Goal: Feedback & Contribution: Submit feedback/report problem

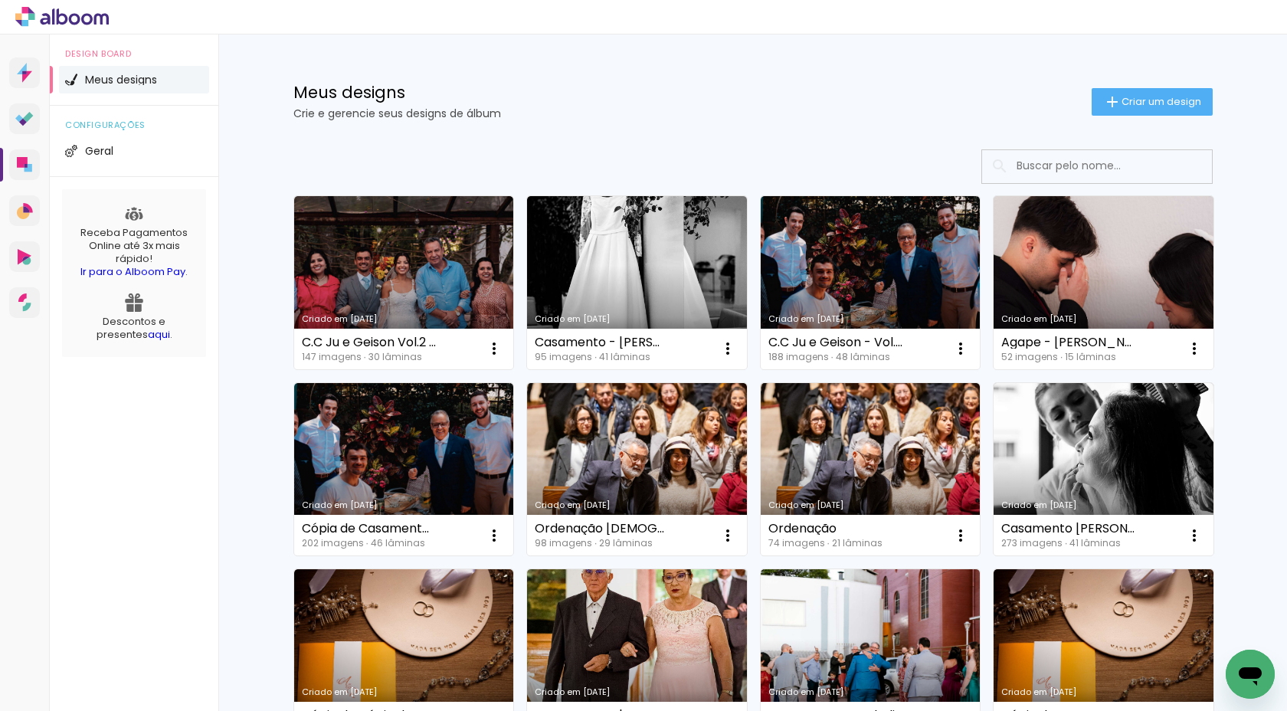
click at [1258, 682] on icon "Abrir janela de mensagens" at bounding box center [1250, 674] width 28 height 28
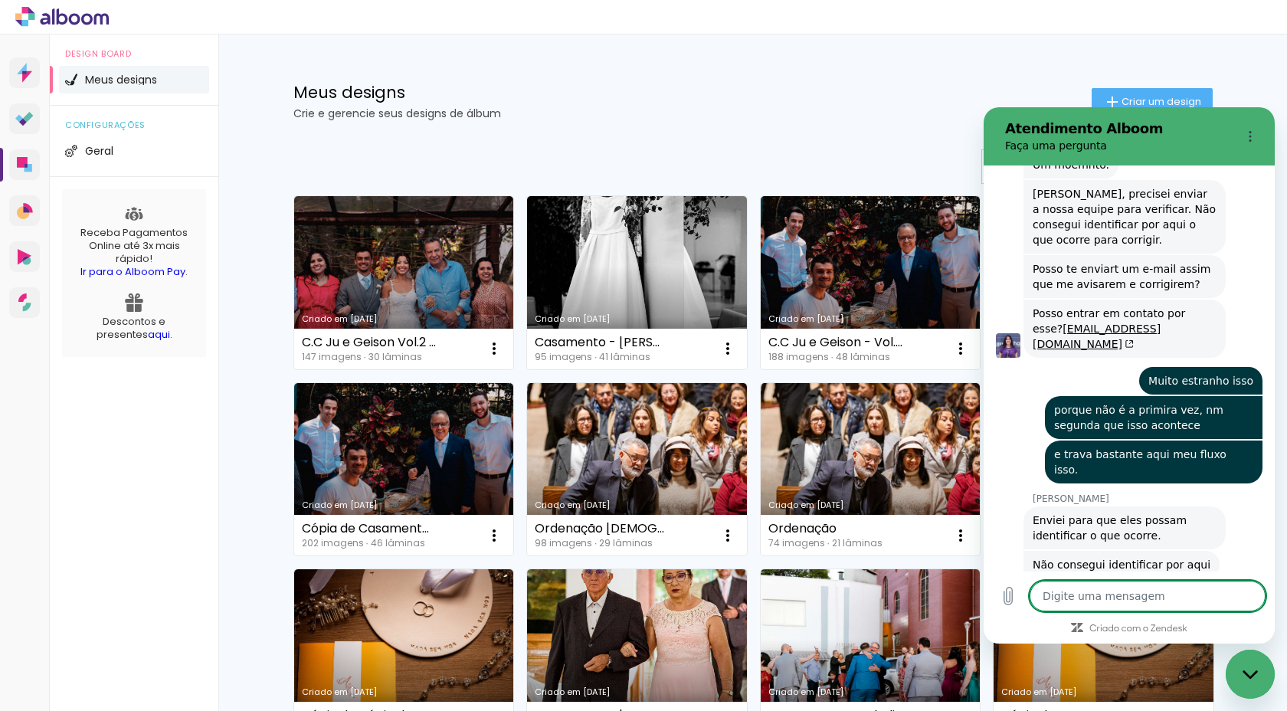
scroll to position [3442, 0]
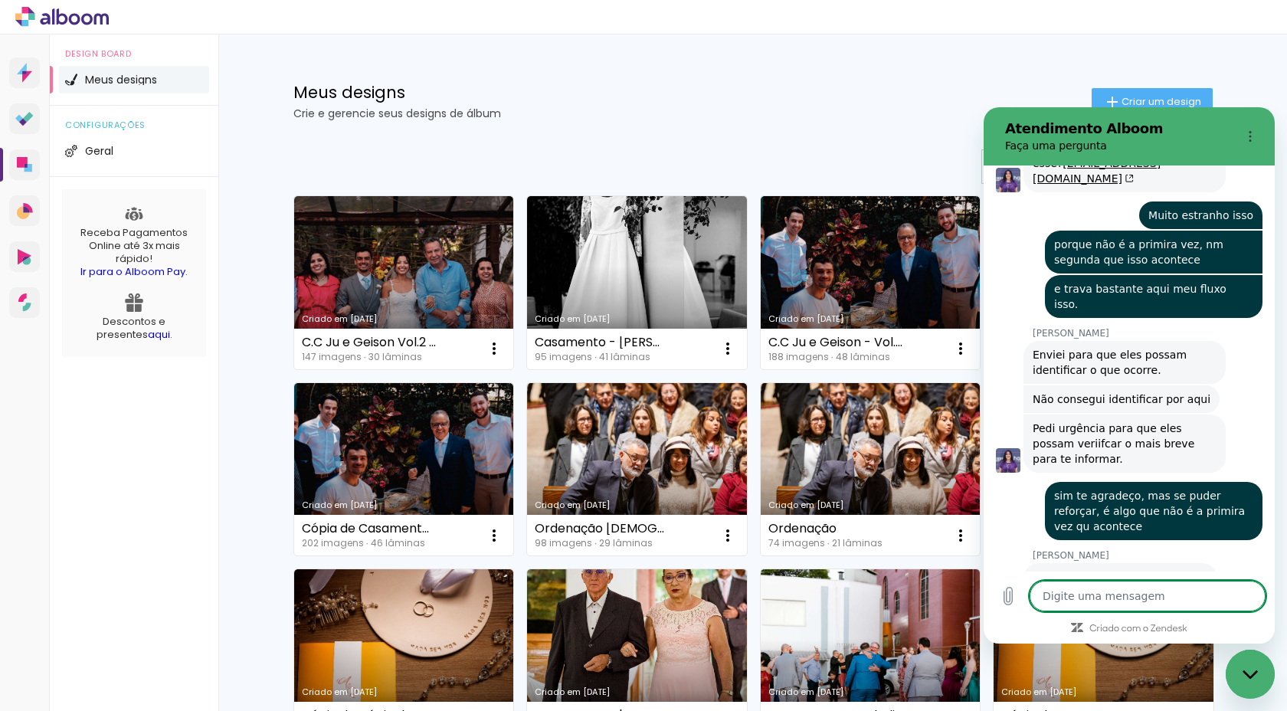
type textarea "B"
type textarea "x"
type textarea "Bo"
type textarea "x"
type textarea "Bom"
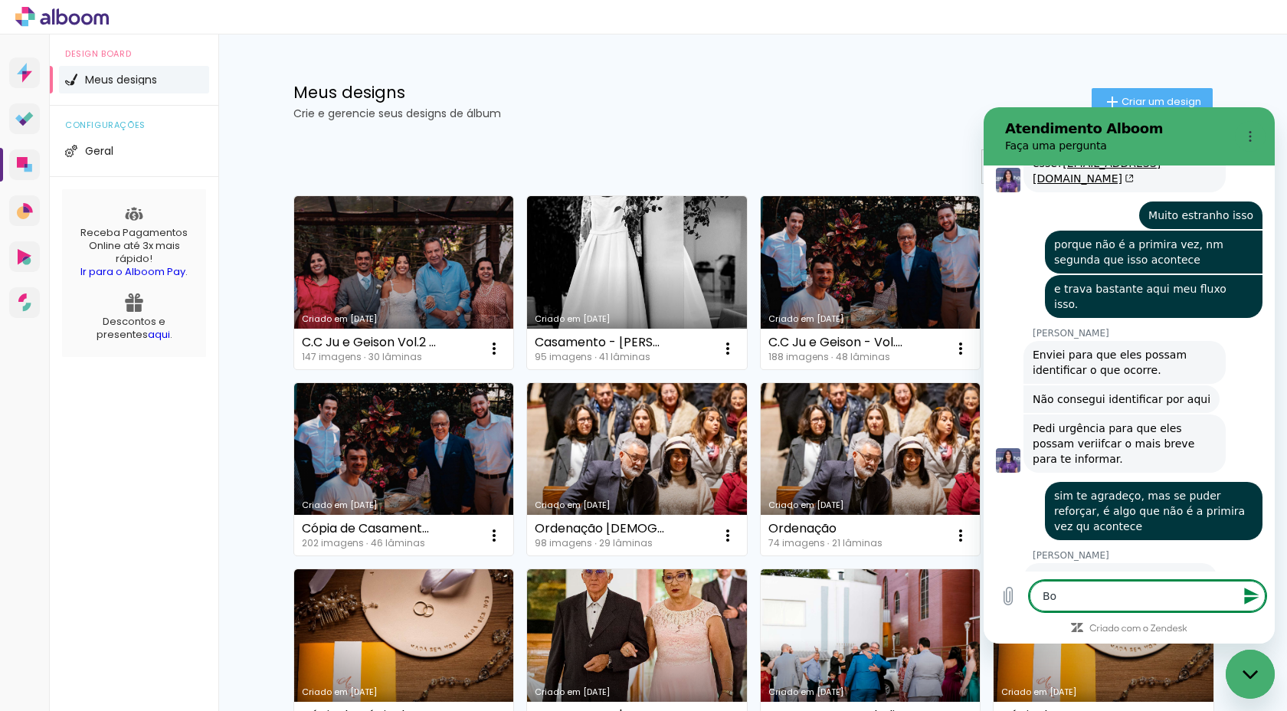
type textarea "x"
type textarea "Bom"
type textarea "x"
type textarea "Bom d"
type textarea "x"
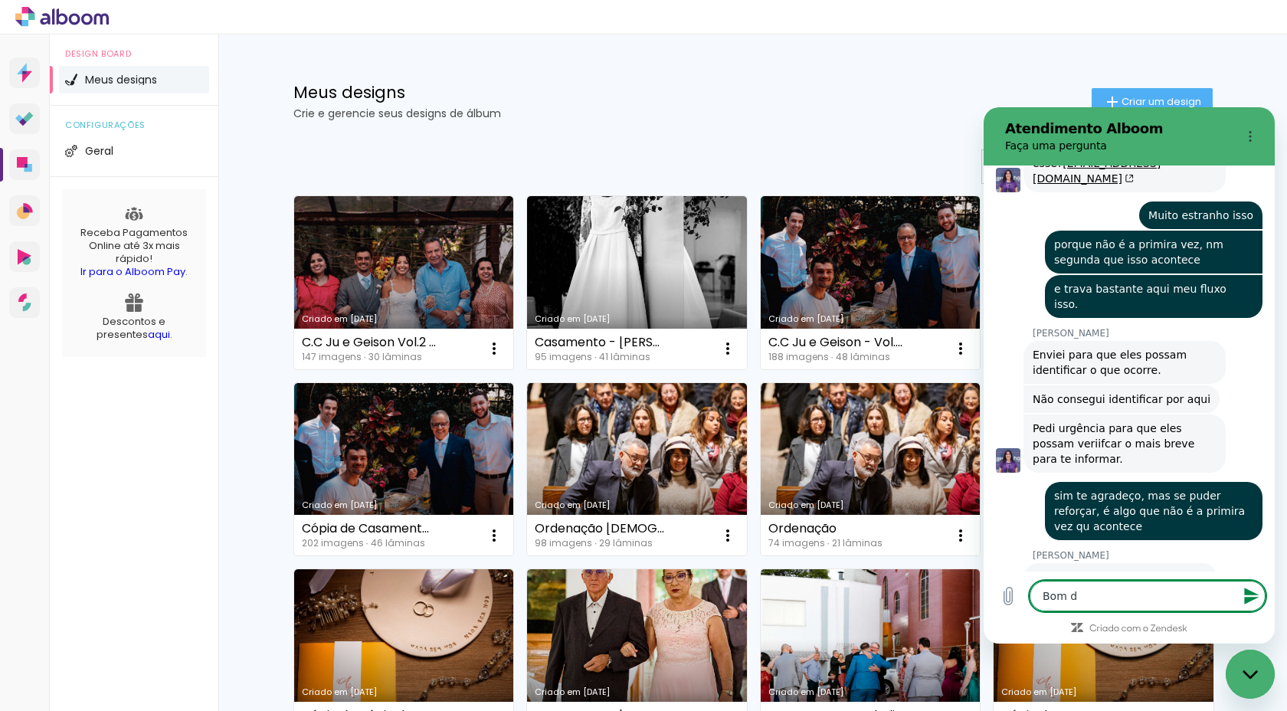
type textarea "Bom di"
type textarea "x"
type textarea "Bom dia"
type textarea "x"
type textarea "Bom dia"
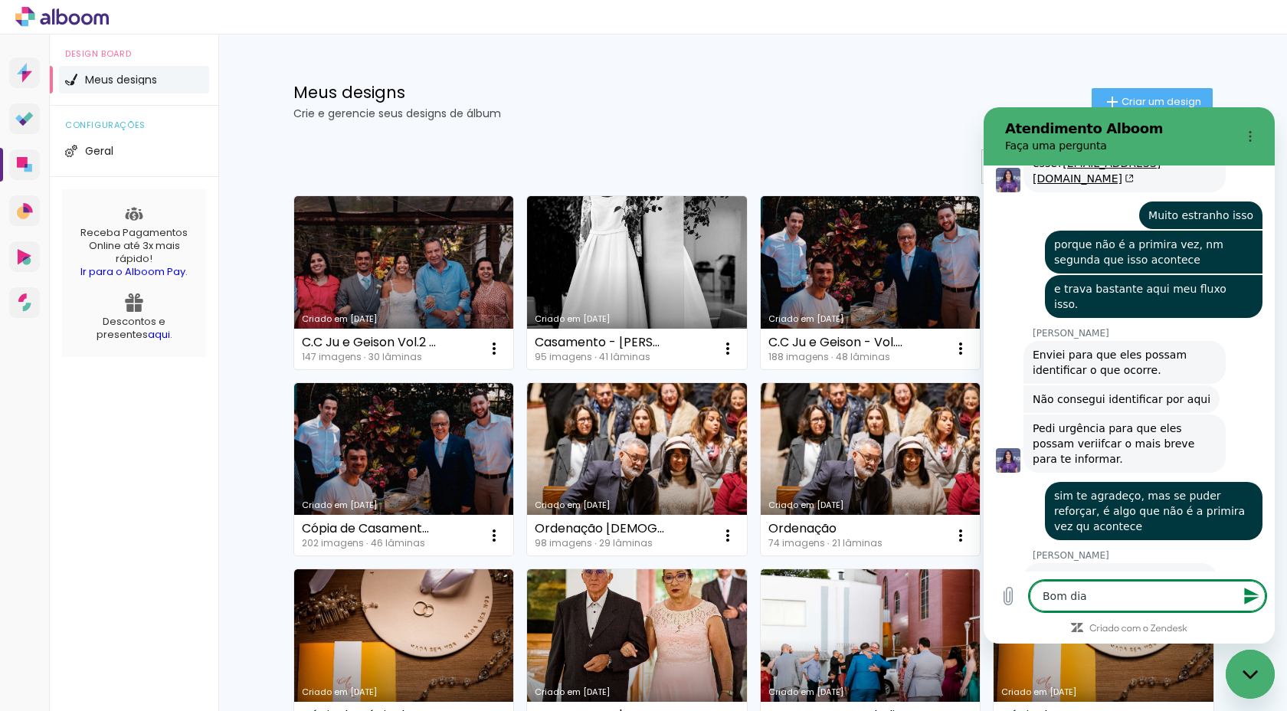
type textarea "x"
type textarea "Bom dia p"
type textarea "x"
type textarea "Bom dia pe"
type textarea "x"
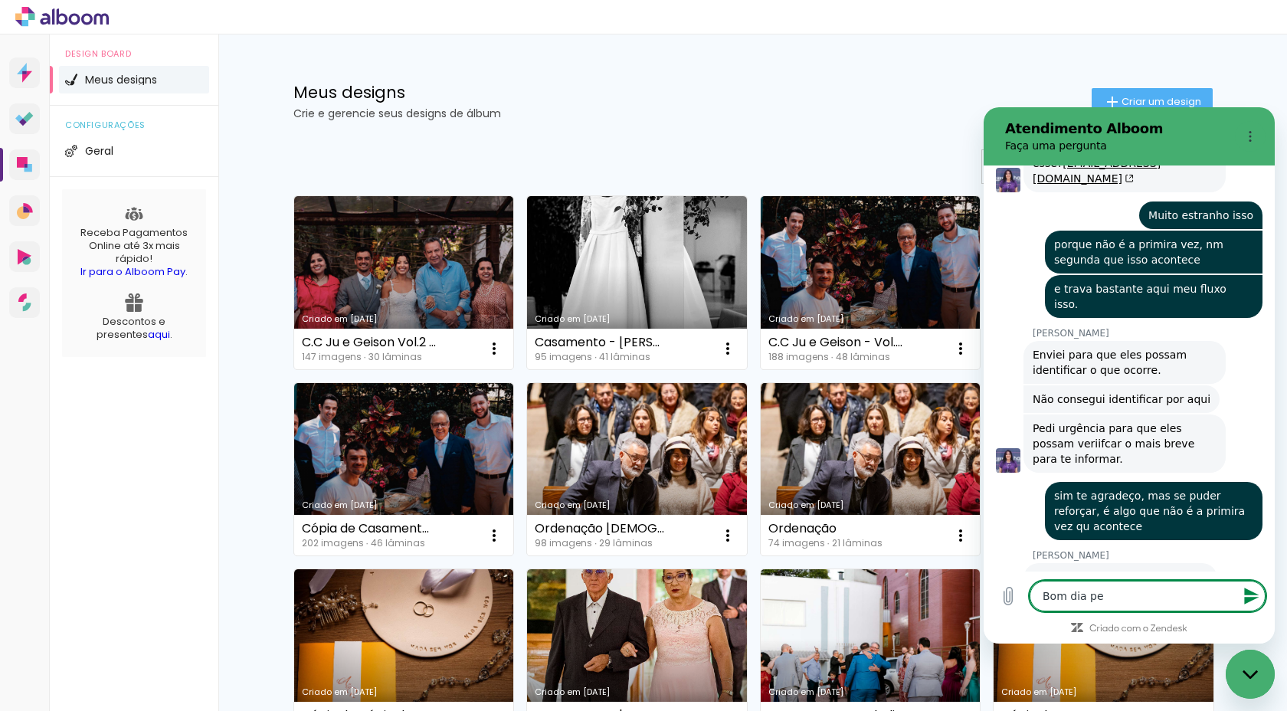
type textarea "Bom dia pes"
type textarea "x"
type textarea "Bom dia pess"
type textarea "x"
type textarea "Bom dia pesso"
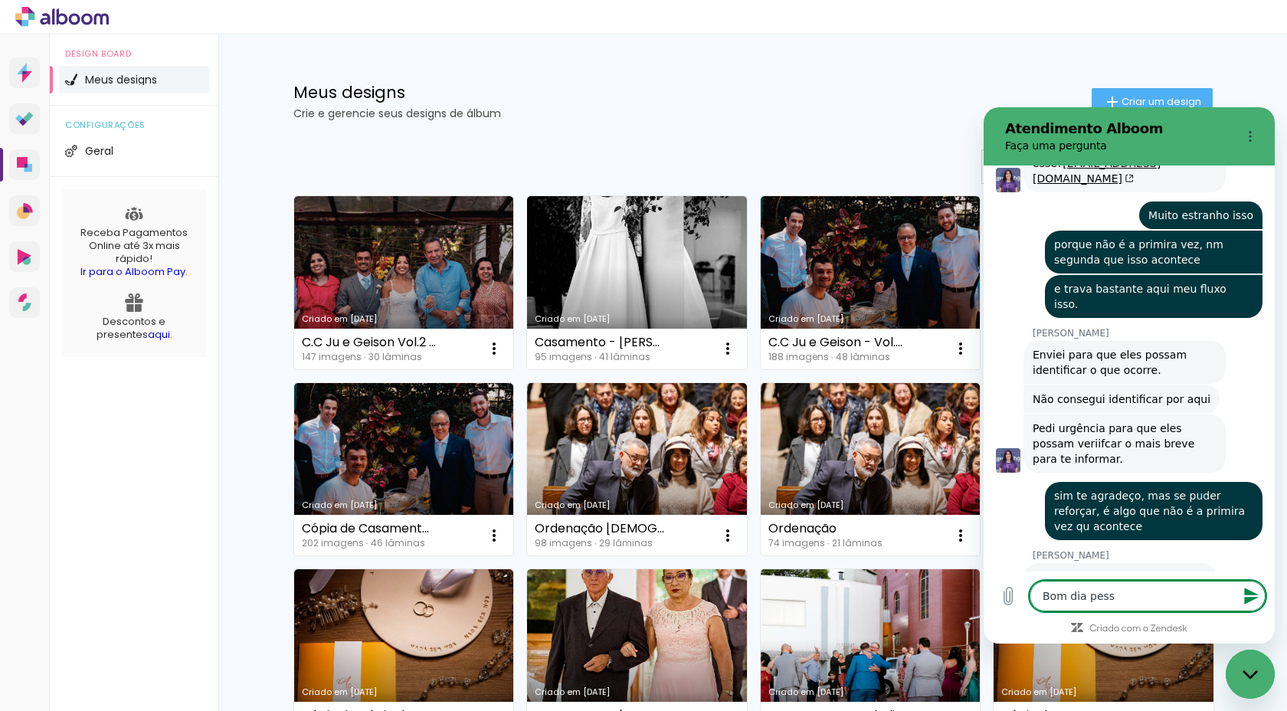
type textarea "x"
type textarea "Bom dia pessoa"
type textarea "x"
type textarea "Bom dia pessoal"
type textarea "x"
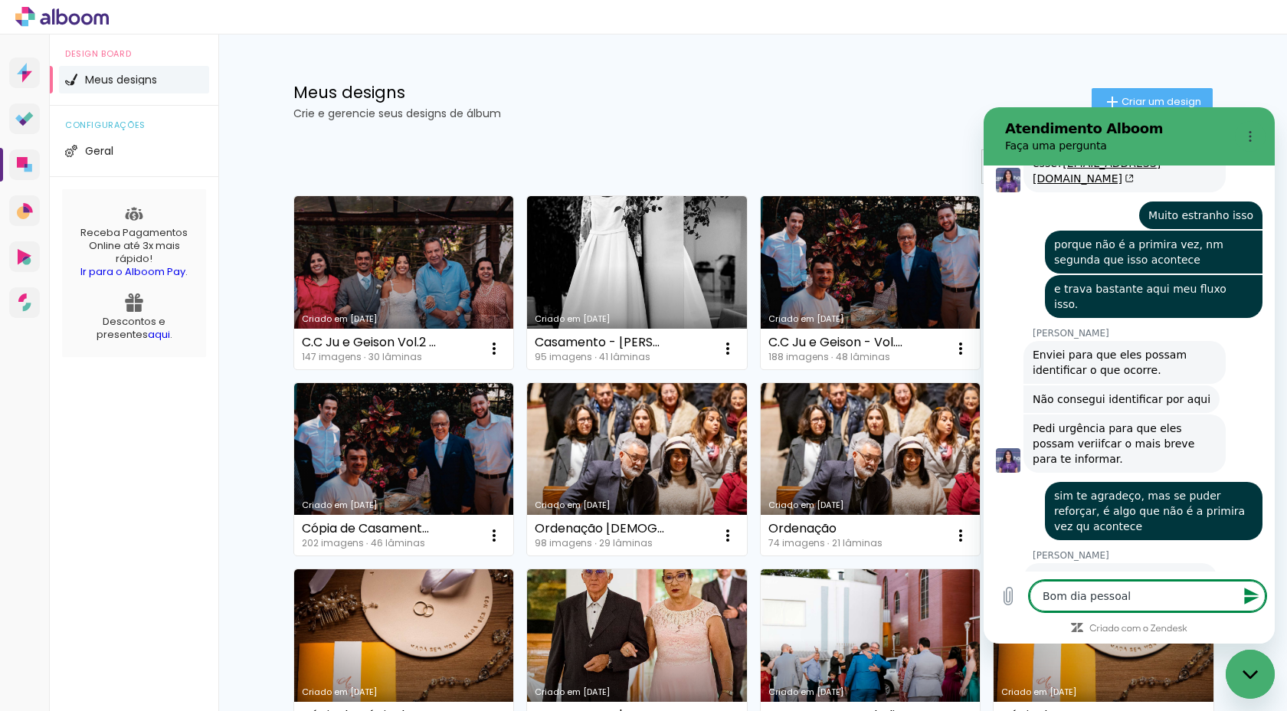
type textarea "Bom dia pessoal"
type textarea "x"
type textarea "Bom dia pessoal t"
type textarea "x"
type textarea "Bom dia pessoal tu"
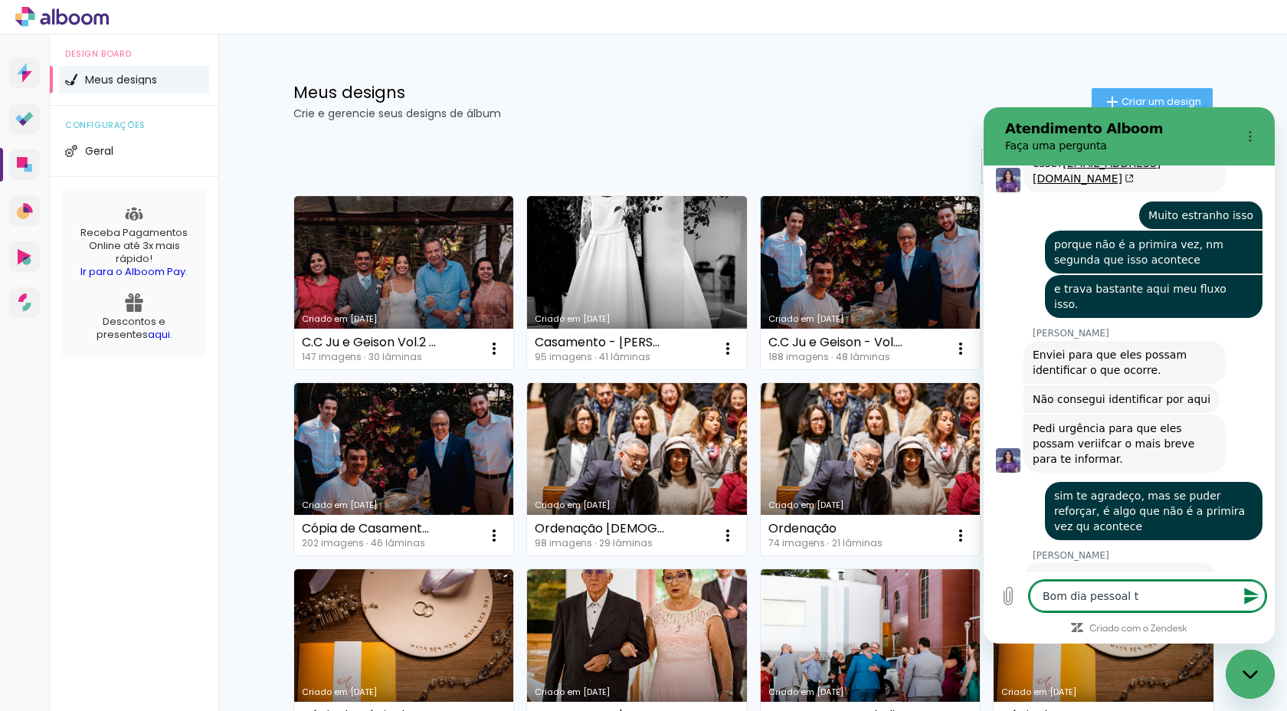
type textarea "x"
type textarea "Bom dia pessoal tud"
type textarea "x"
type textarea "Bom dia pessoal tudo"
type textarea "x"
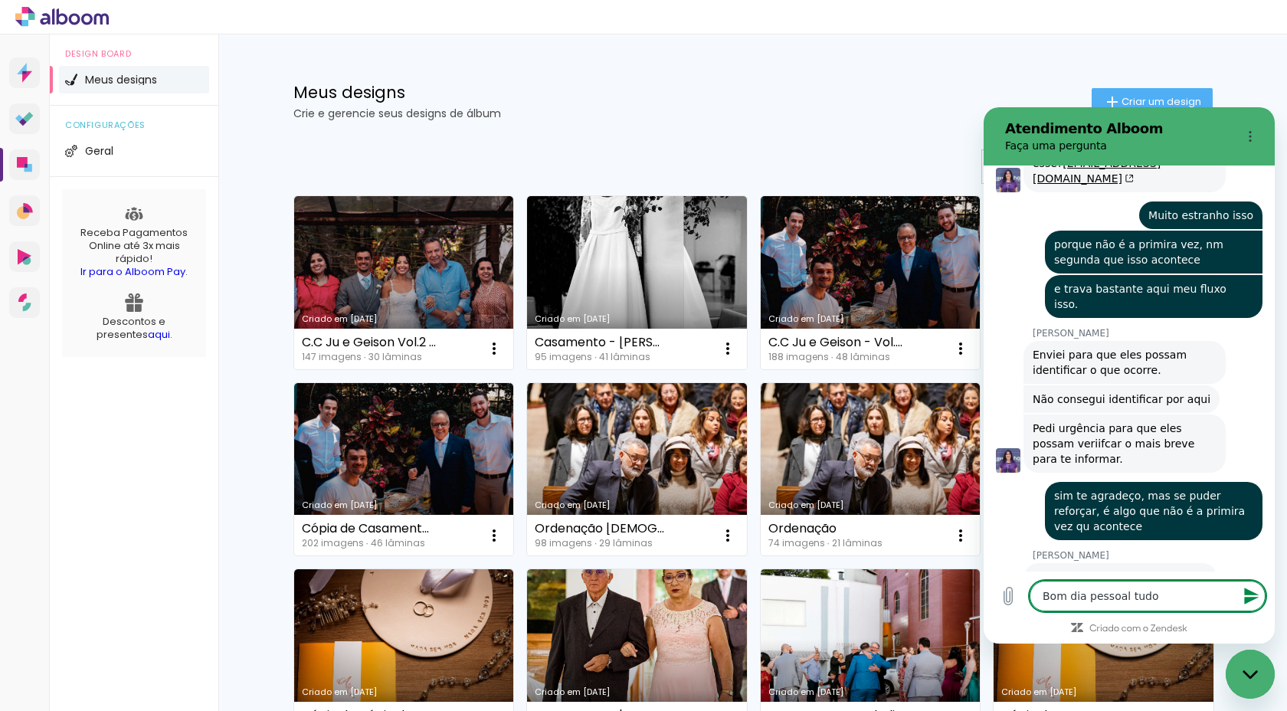
type textarea "Bom dia pessoal tudo"
type textarea "x"
type textarea "Bom dia pessoal tudo b"
type textarea "x"
type textarea "Bom dia pessoal tudo be"
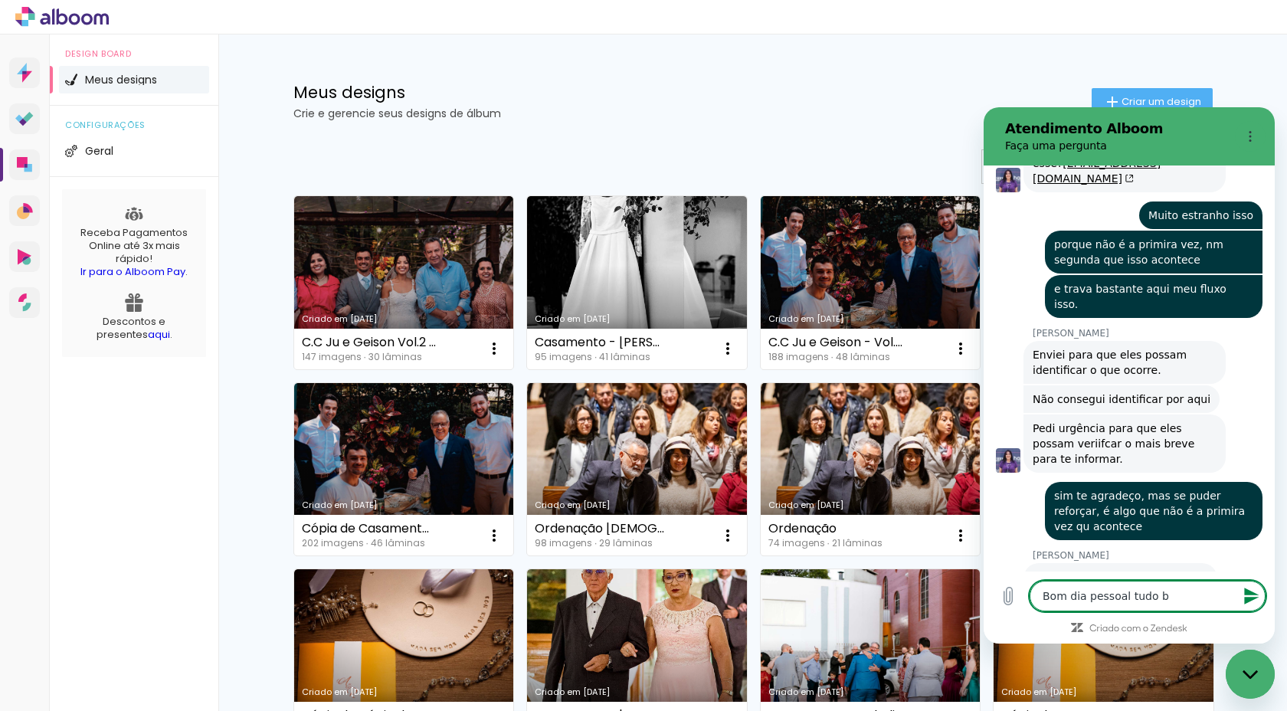
type textarea "x"
type textarea "Bom dia pessoal tudo bem"
type textarea "x"
type textarea "Bom dia pessoal tudo bem?"
type textarea "x"
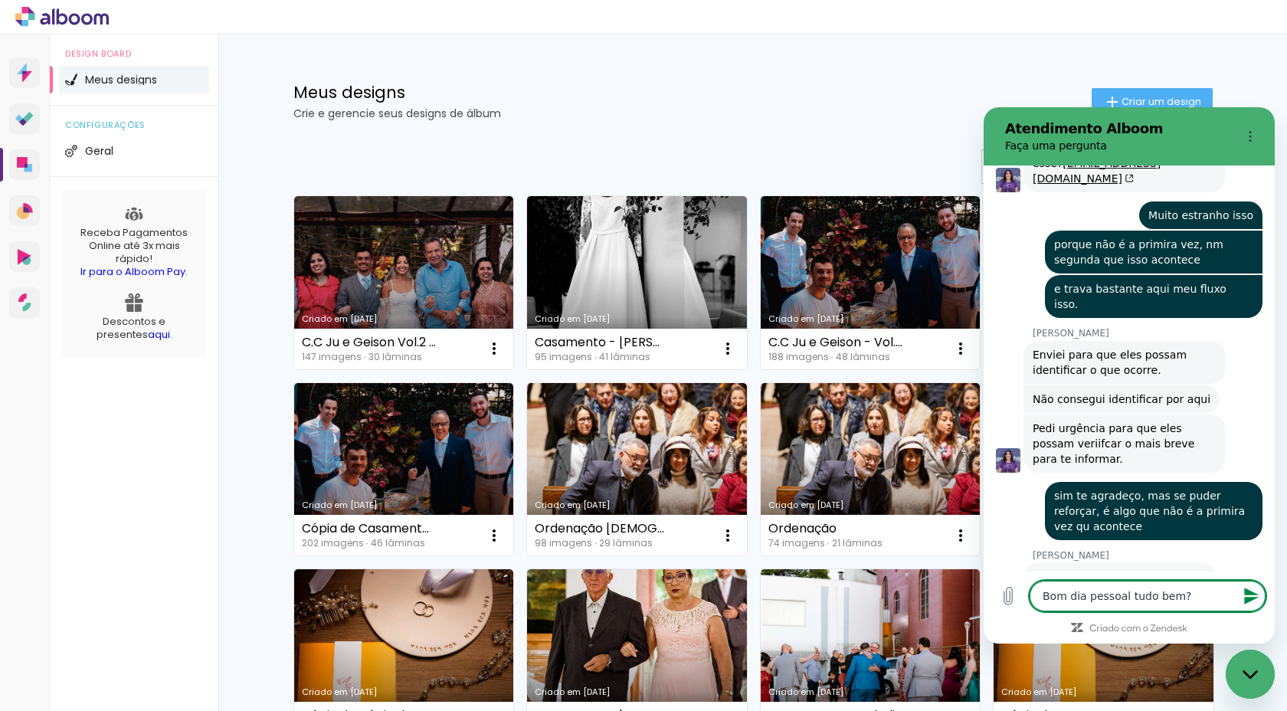
type textarea "Bom dia pessoal tudo bem??"
type textarea "x"
type textarea "Bom dia pessoal tudo bem??"
type textarea "x"
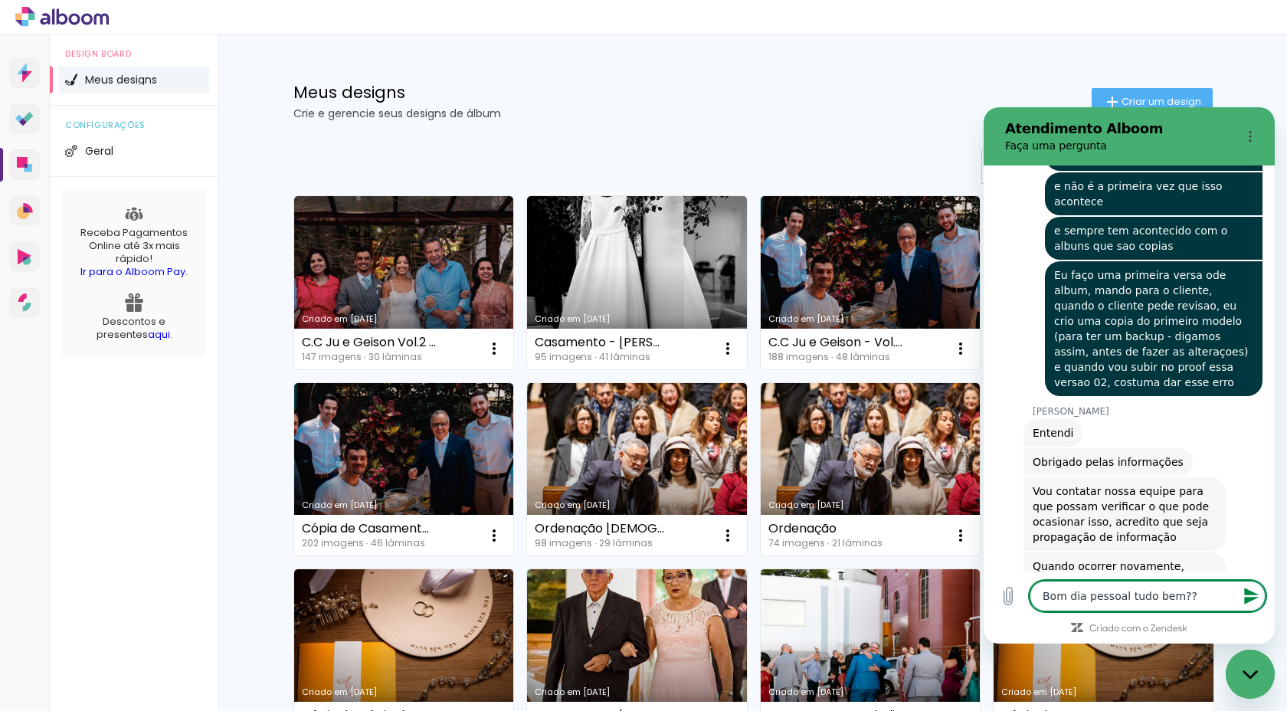
scroll to position [1445, 0]
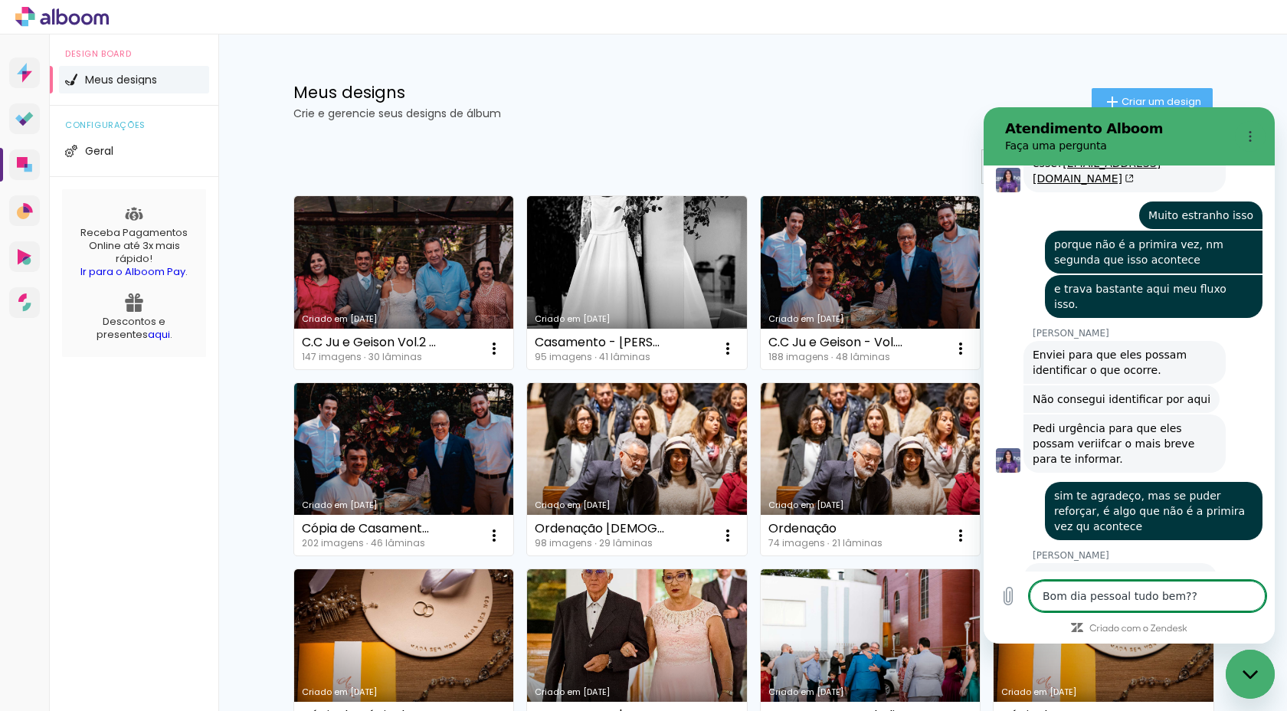
type textarea "x"
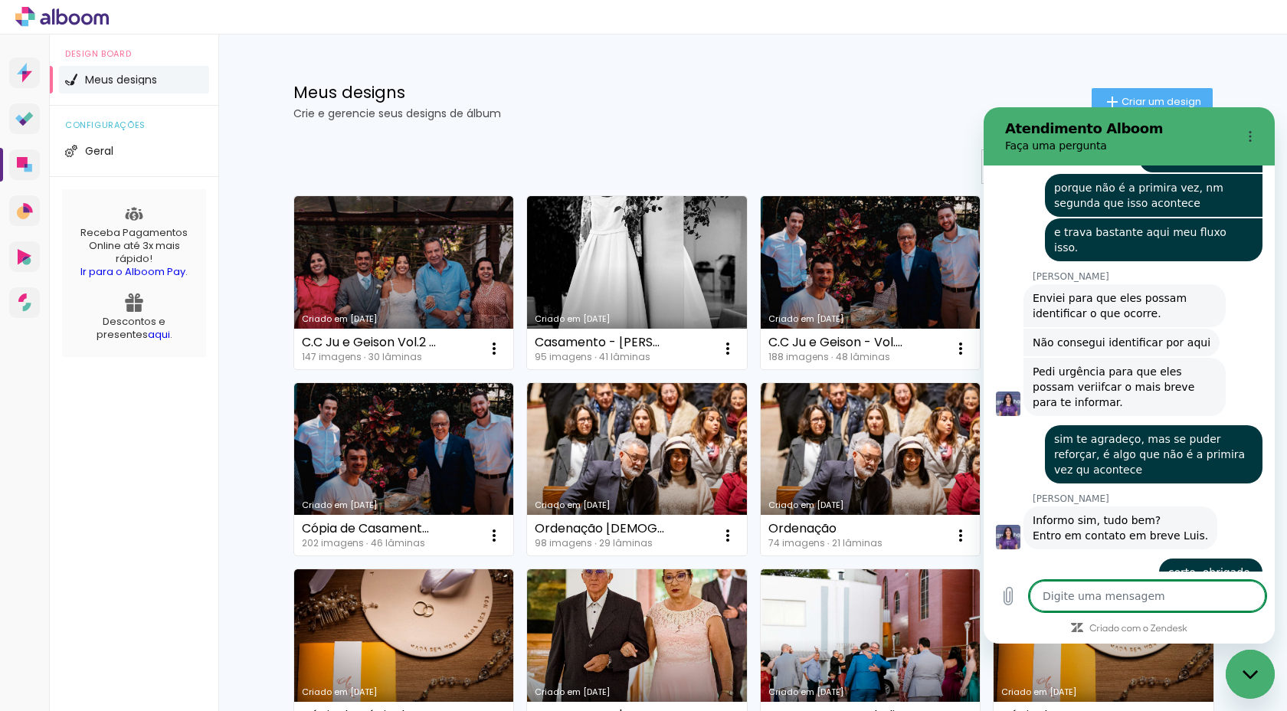
type textarea "n"
type textarea "x"
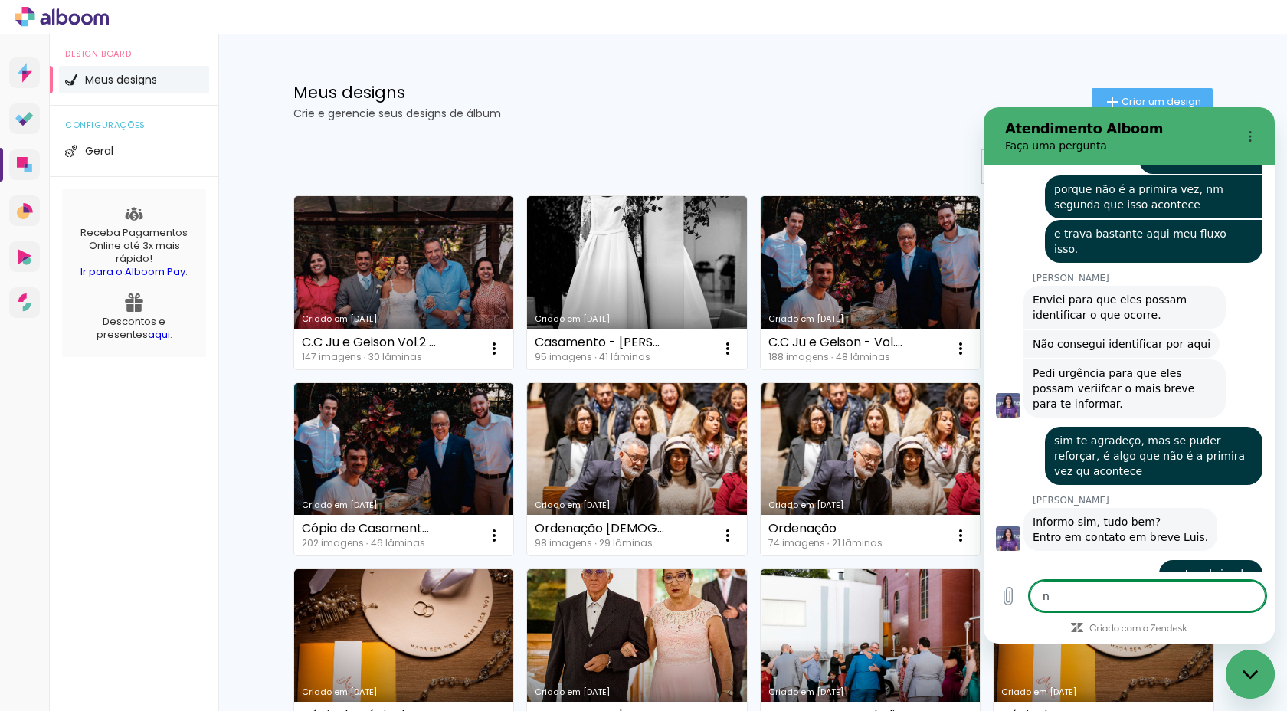
type textarea "no"
type textarea "x"
type textarea "nov"
type textarea "x"
type textarea "nova"
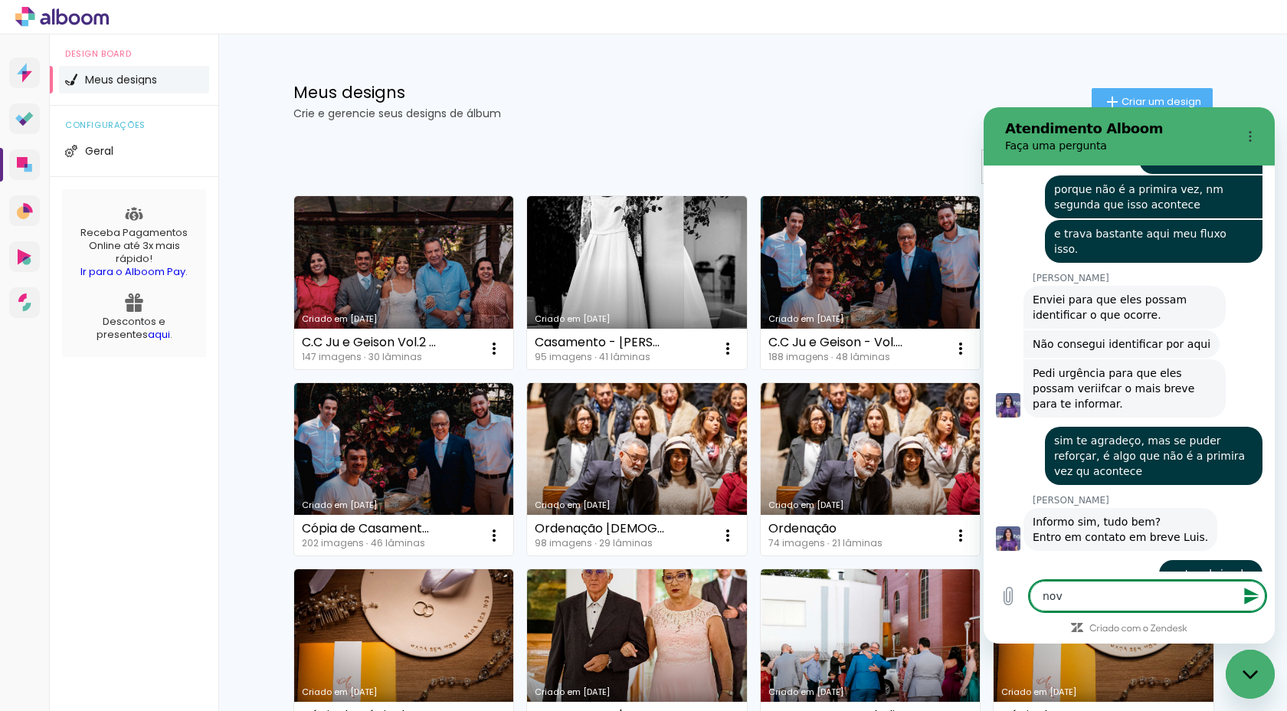
type textarea "x"
type textarea "novam"
type textarea "x"
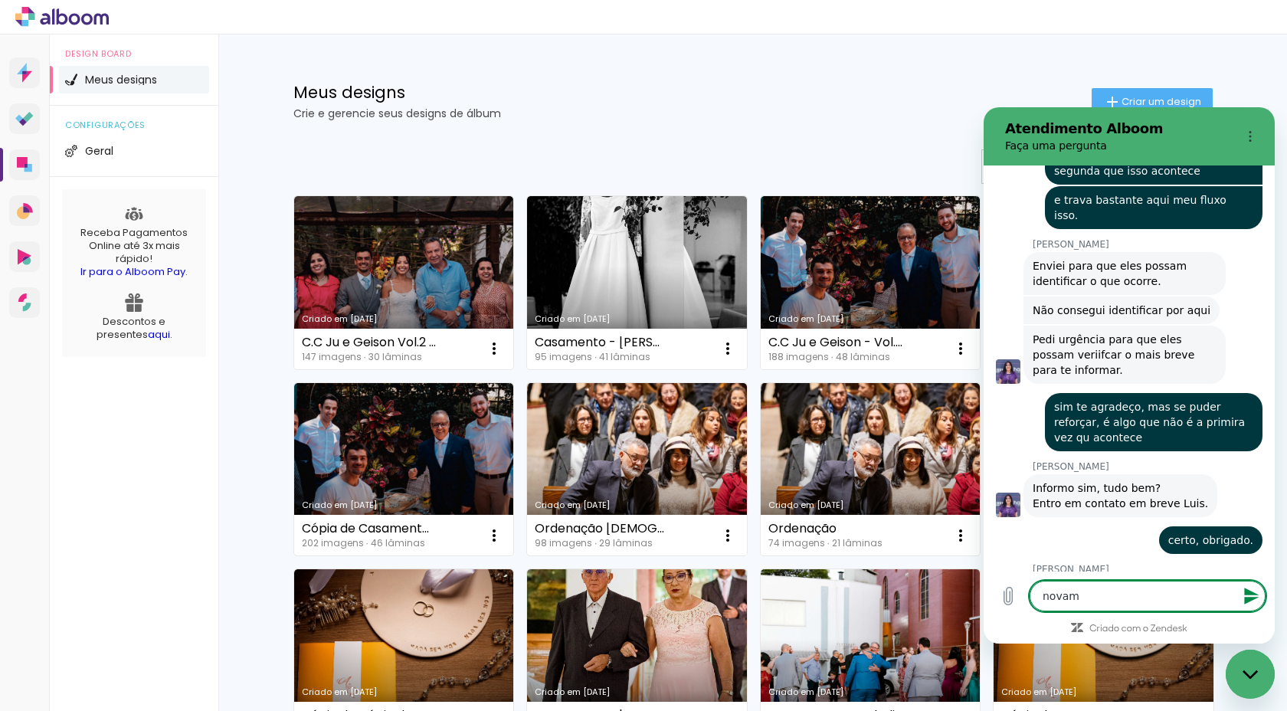
type textarea "novame"
type textarea "x"
type textarea "novamen"
type textarea "x"
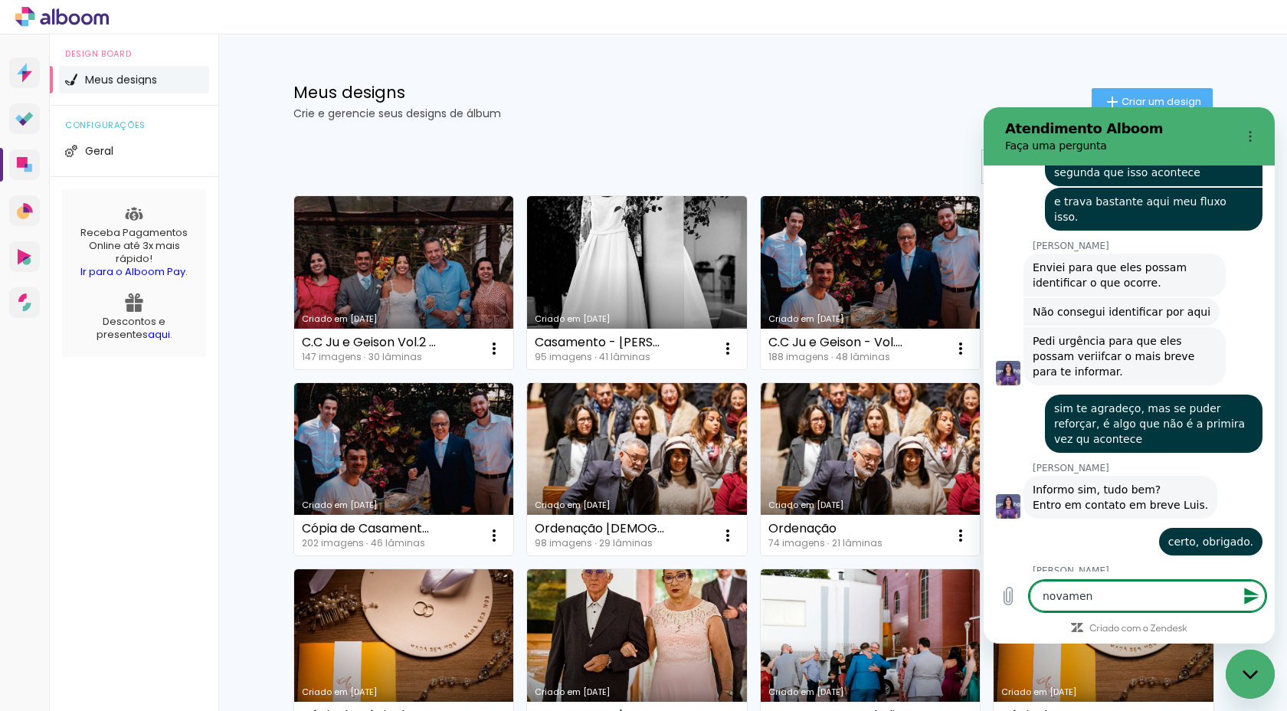
type textarea "novament"
type textarea "x"
type textarea "novamente"
type textarea "x"
type textarea "novamente,"
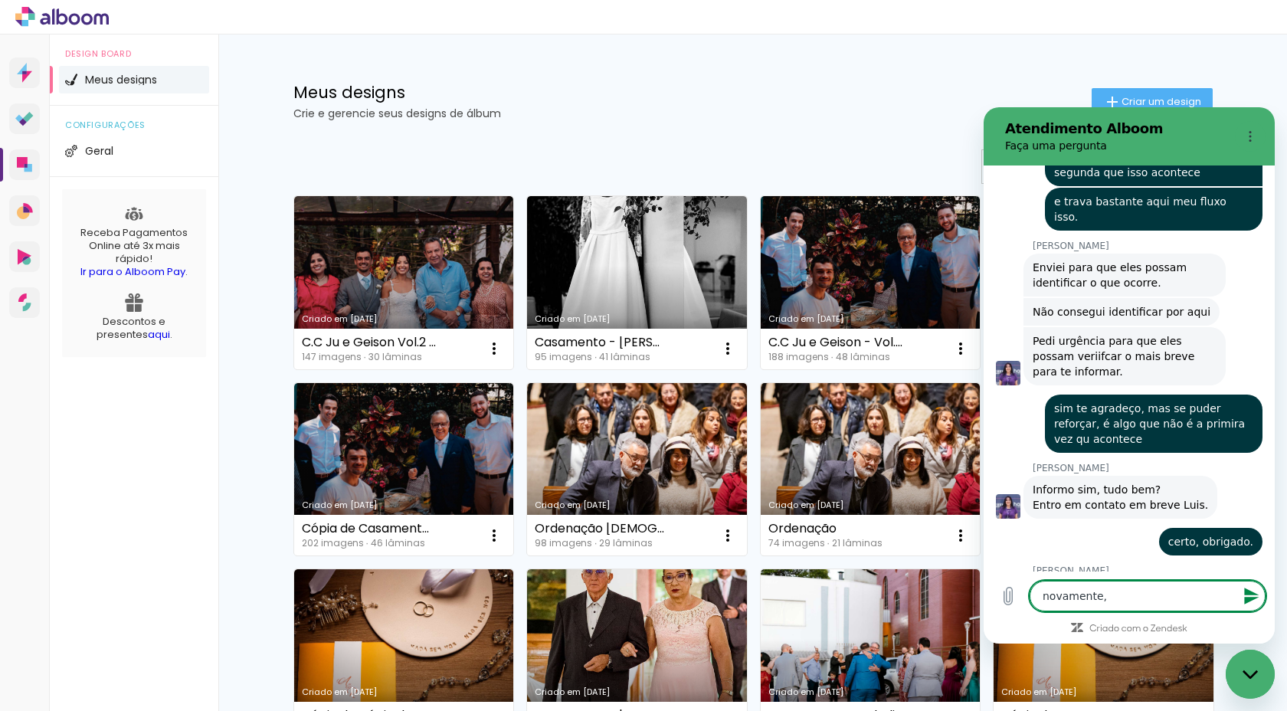
type textarea "x"
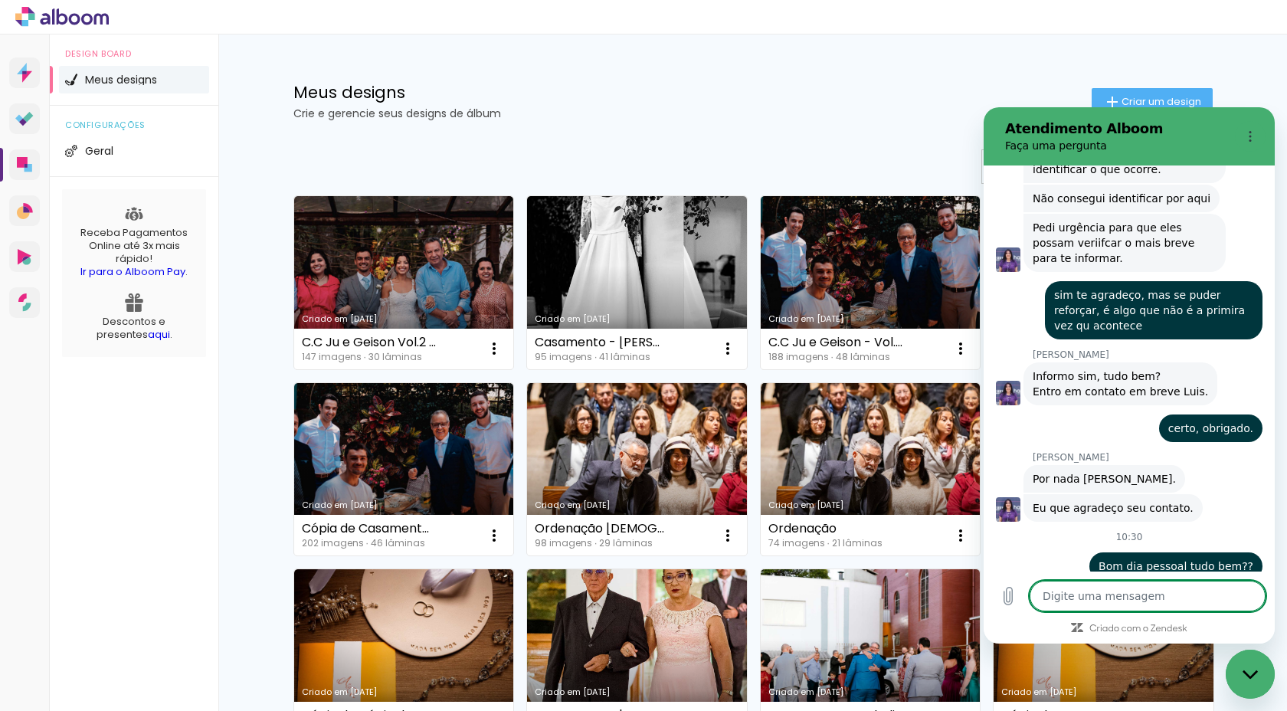
type textarea "x"
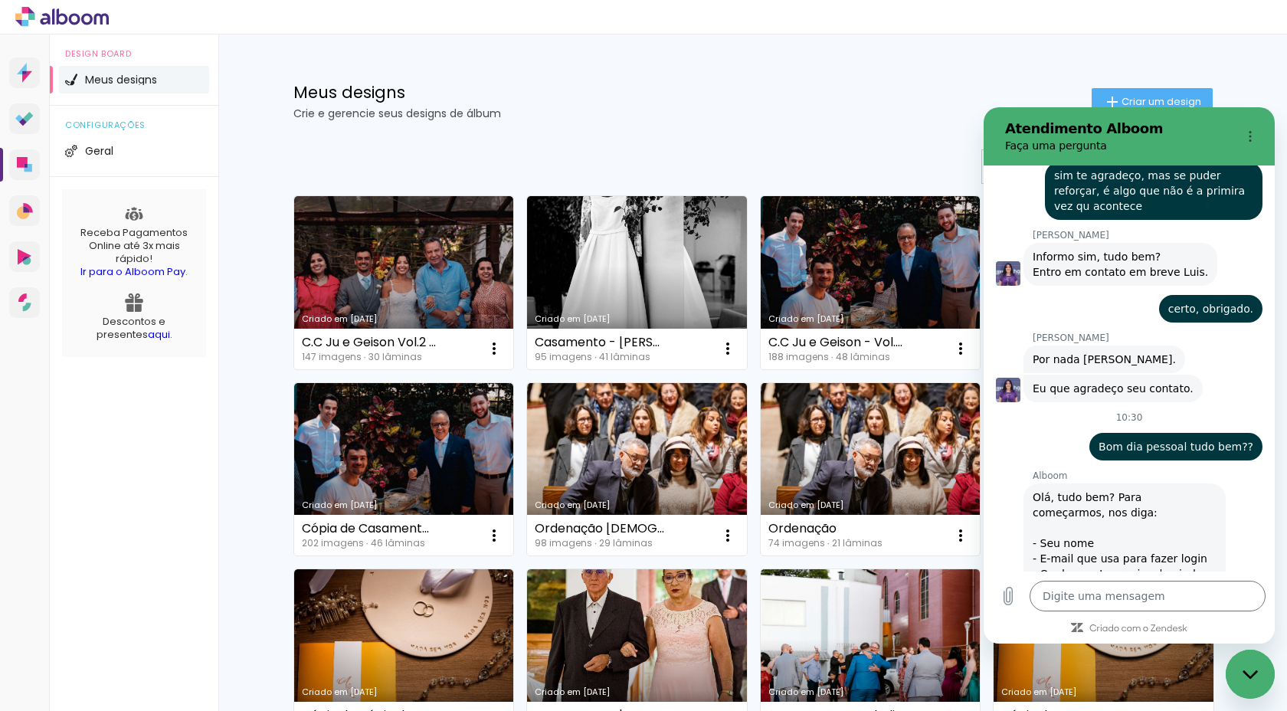
scroll to position [3760, 0]
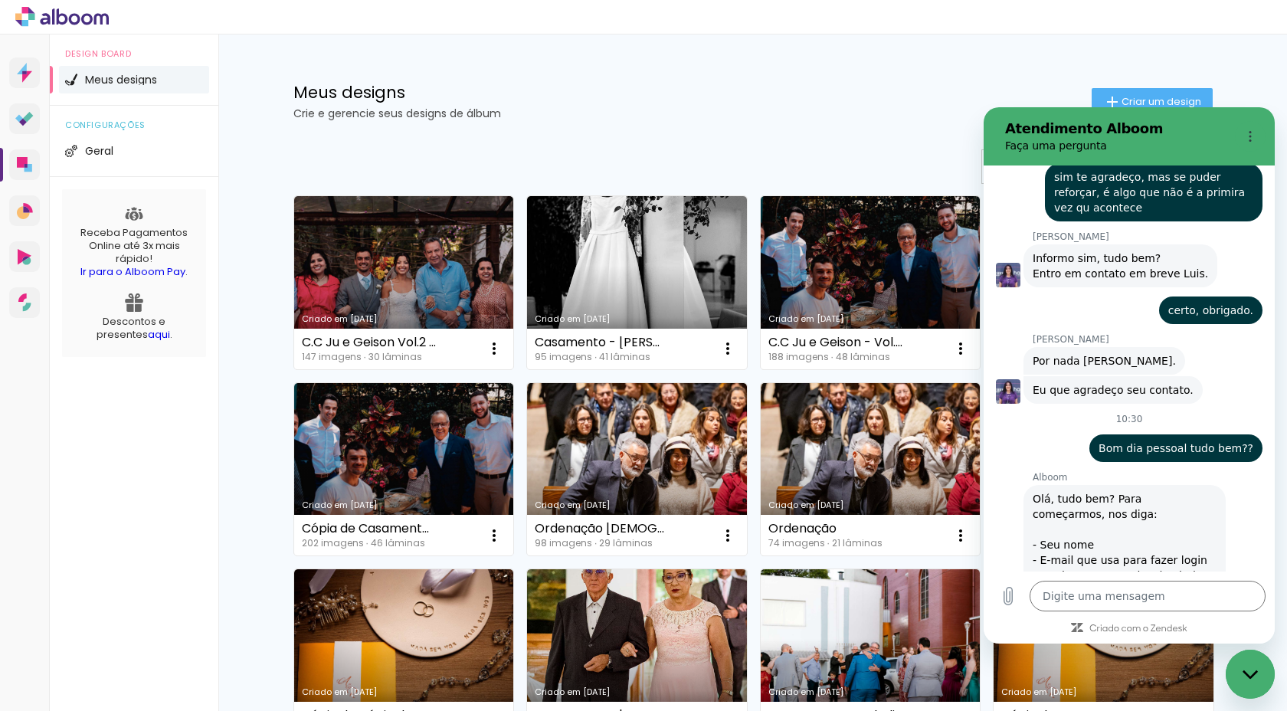
type input "Luis Pais"
click at [1180, 696] on button "Avançar" at bounding box center [1215, 711] width 70 height 31
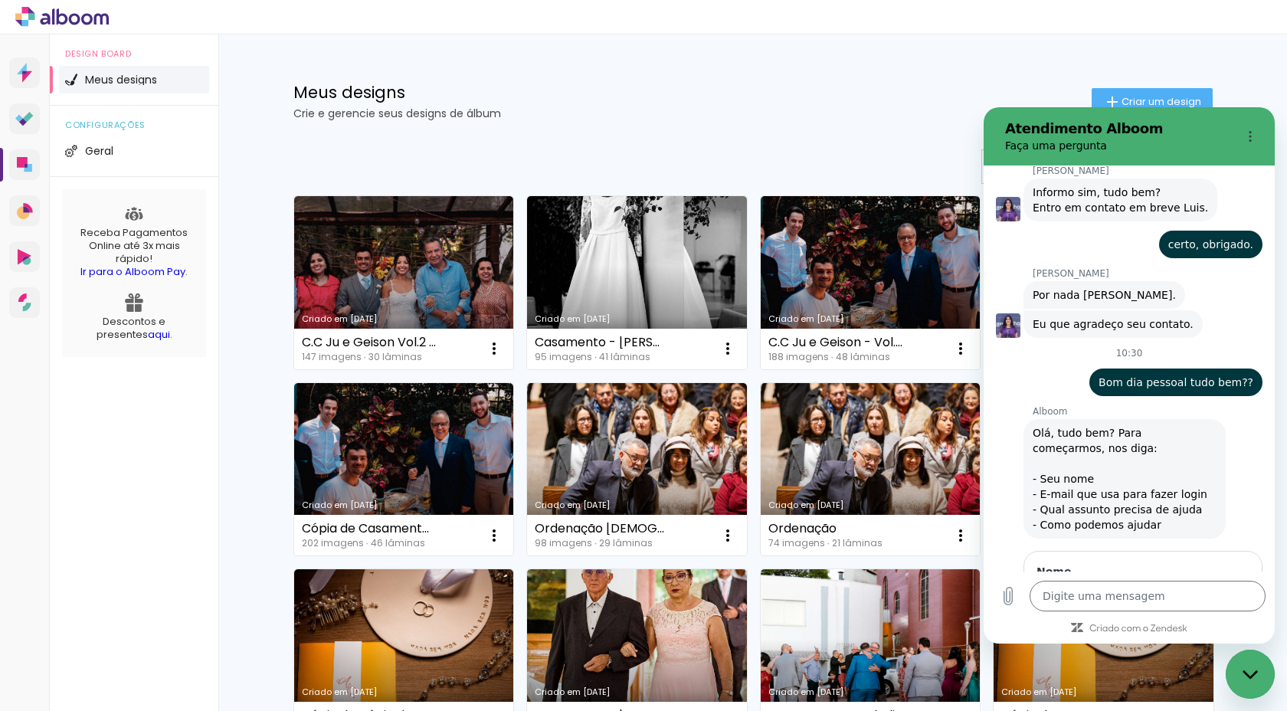
type input "contato@doaltofotografia.com.br"
click at [1206, 702] on span "Avançar" at bounding box center [1215, 711] width 44 height 18
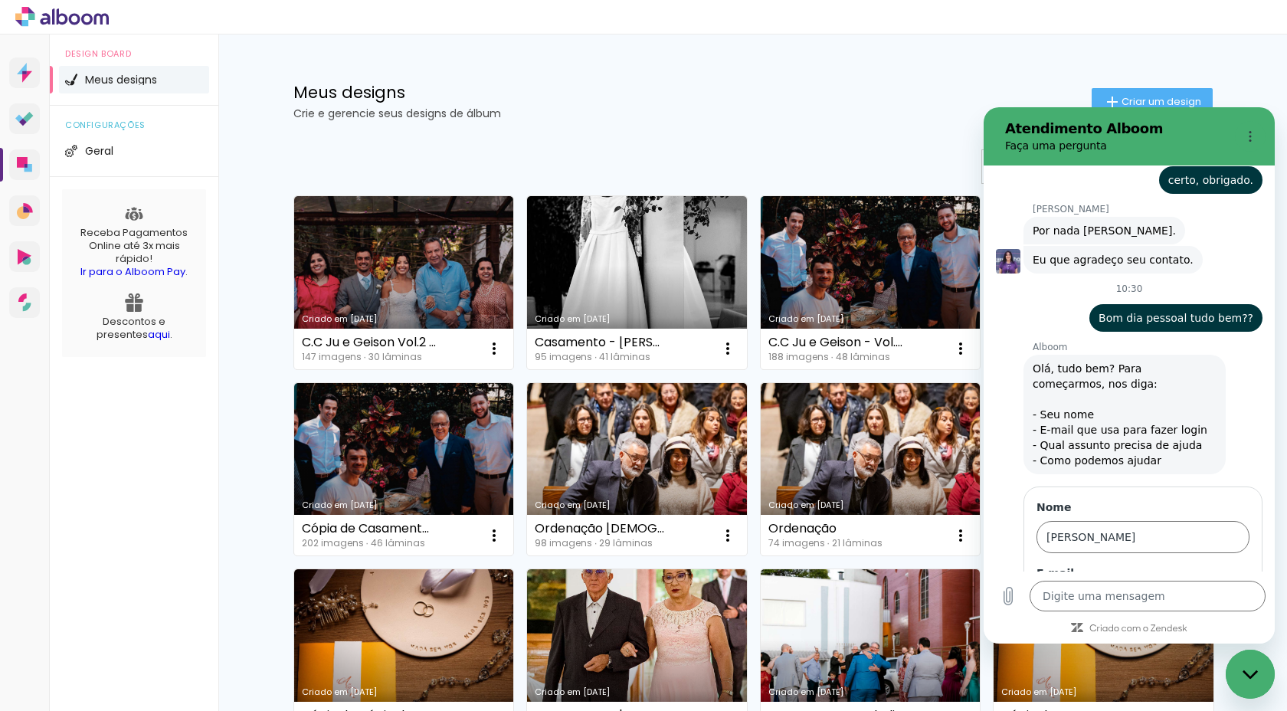
click at [1095, 654] on div "Alboom Prosite Alboom Prosite" at bounding box center [1134, 668] width 178 height 28
click at [1117, 593] on div "Alboom Designbox" at bounding box center [1143, 600] width 152 height 15
type input "Alboom Designbox"
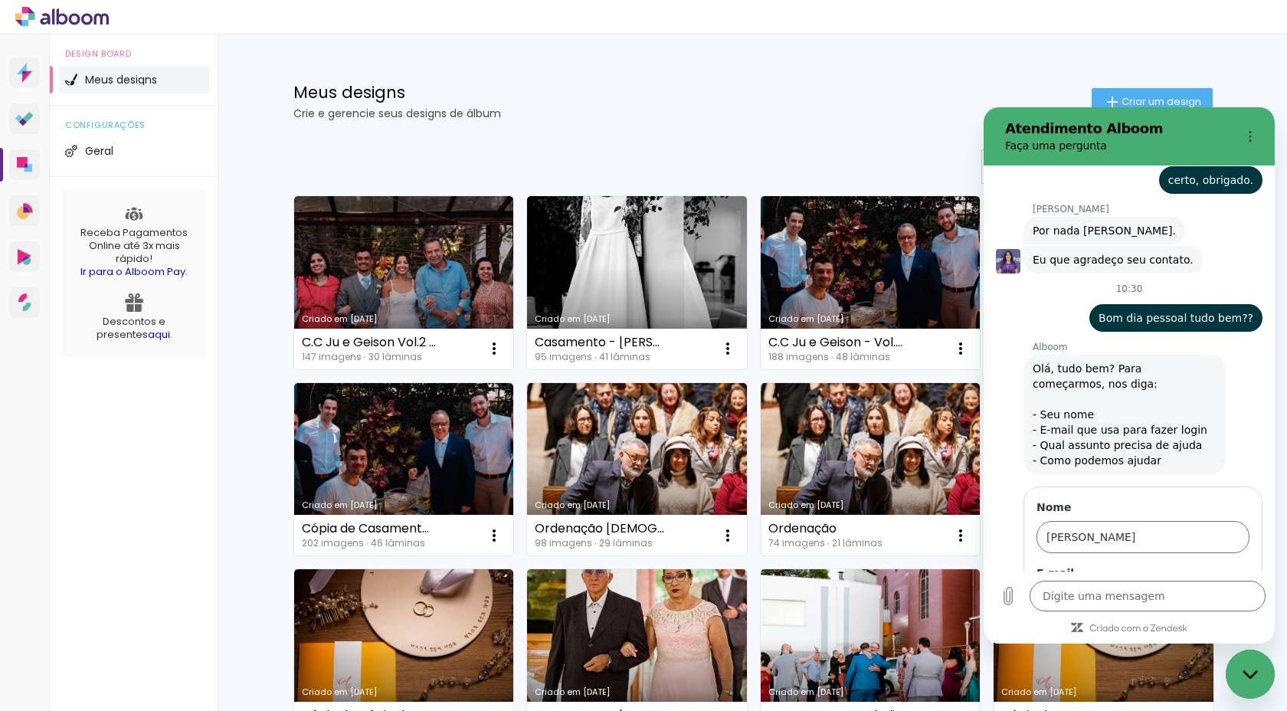
click at [1211, 702] on span "Avançar" at bounding box center [1215, 711] width 44 height 18
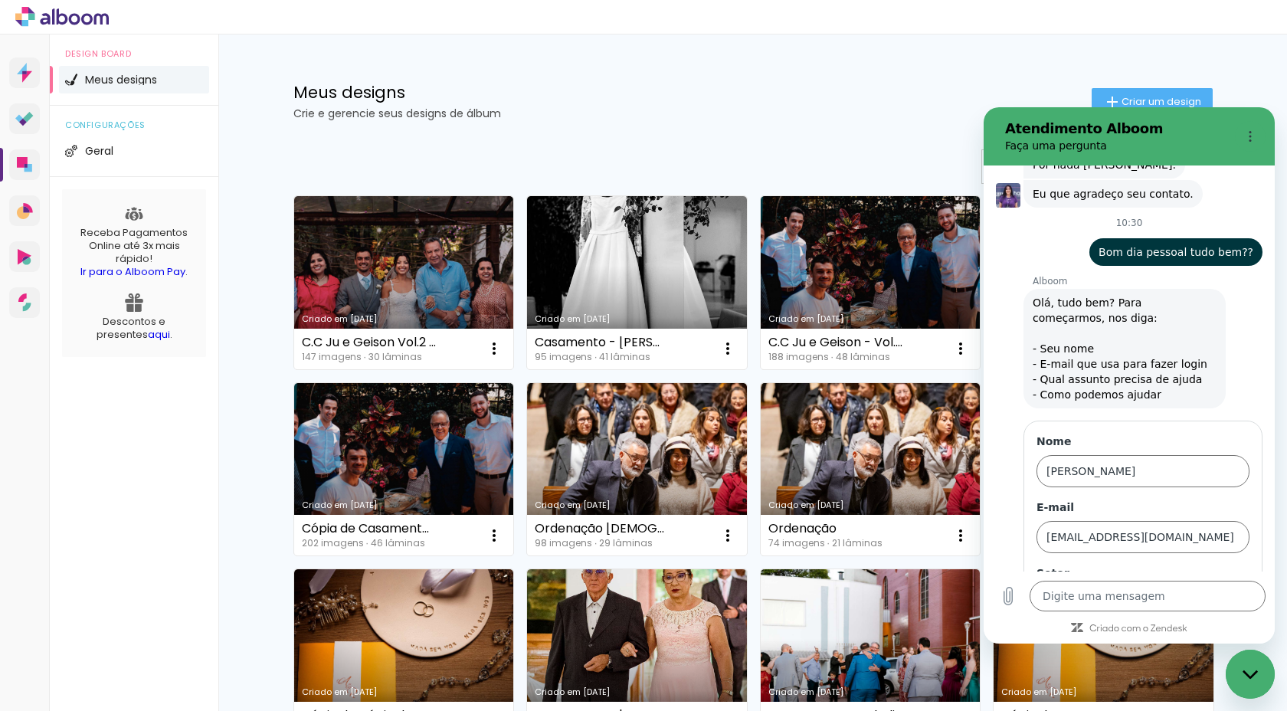
scroll to position [0, 956]
type input "Novamente, acho que já é a quarta vez que isso acontece, não consigo exportar d…"
click at [1198, 696] on button "Enviar" at bounding box center [1220, 711] width 60 height 31
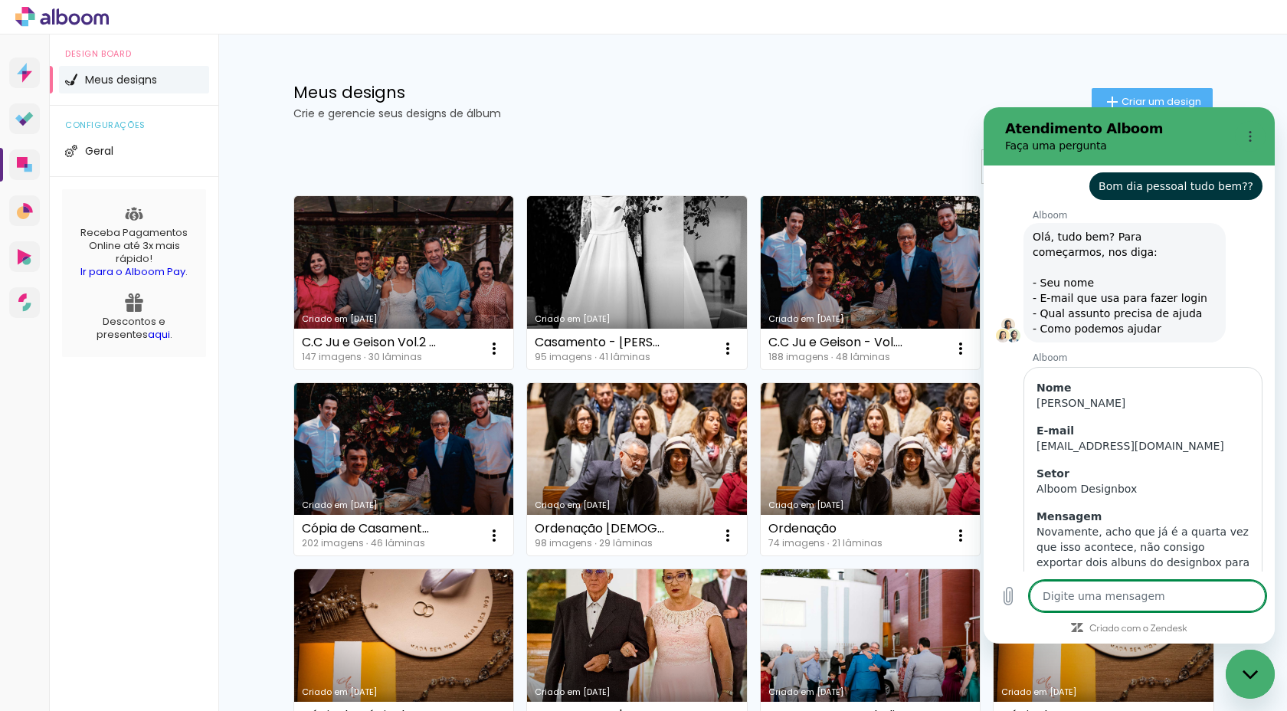
scroll to position [4025, 0]
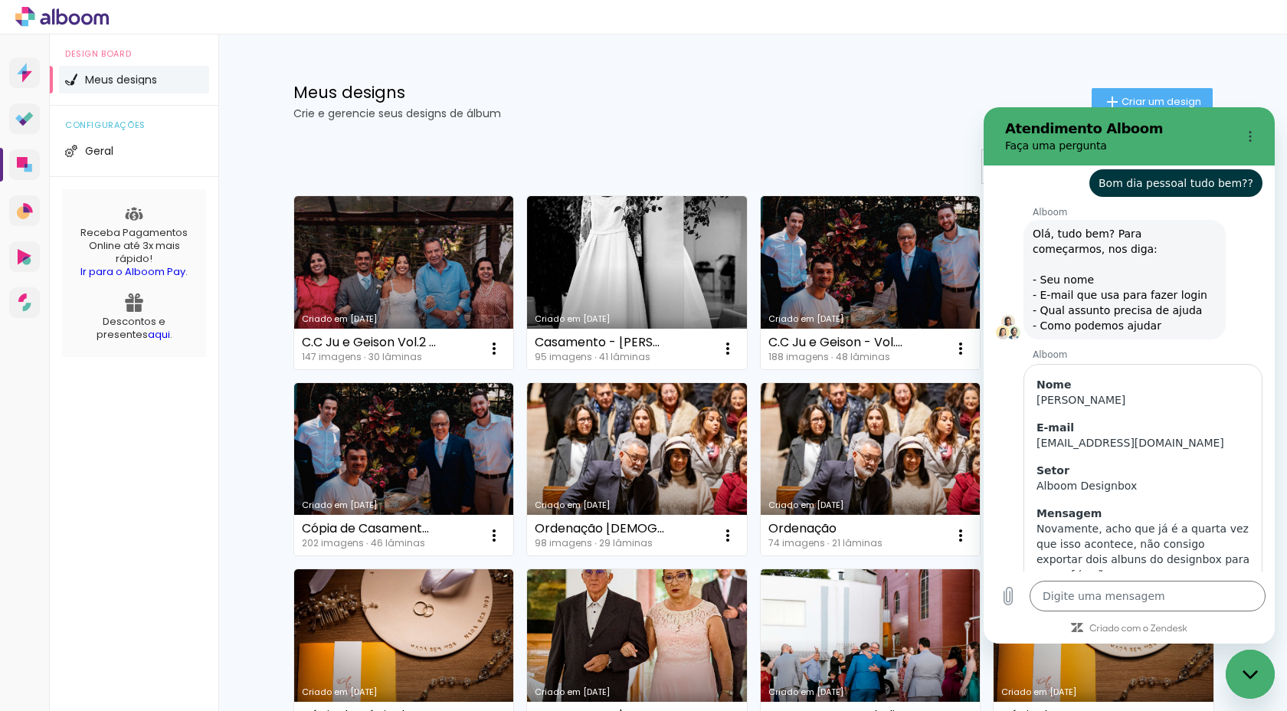
type textarea "x"
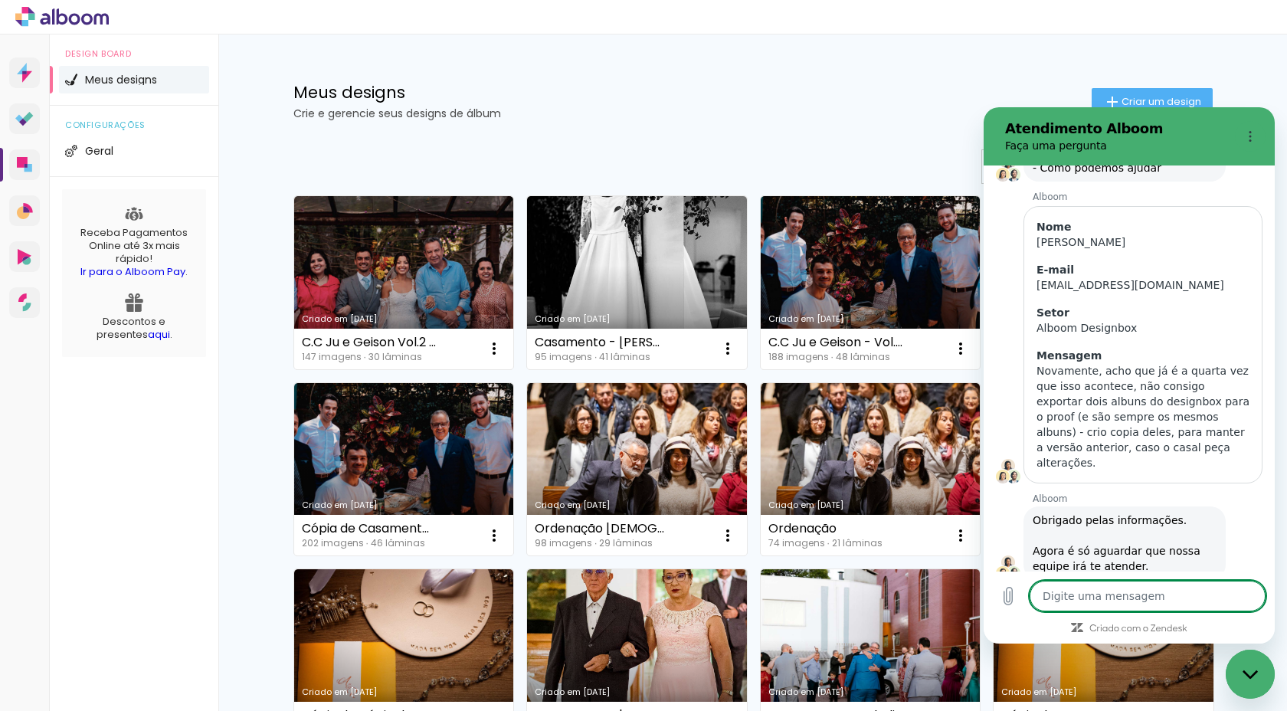
type textarea "O"
type textarea "x"
type textarea "Ol"
type textarea "x"
type textarea "Ola"
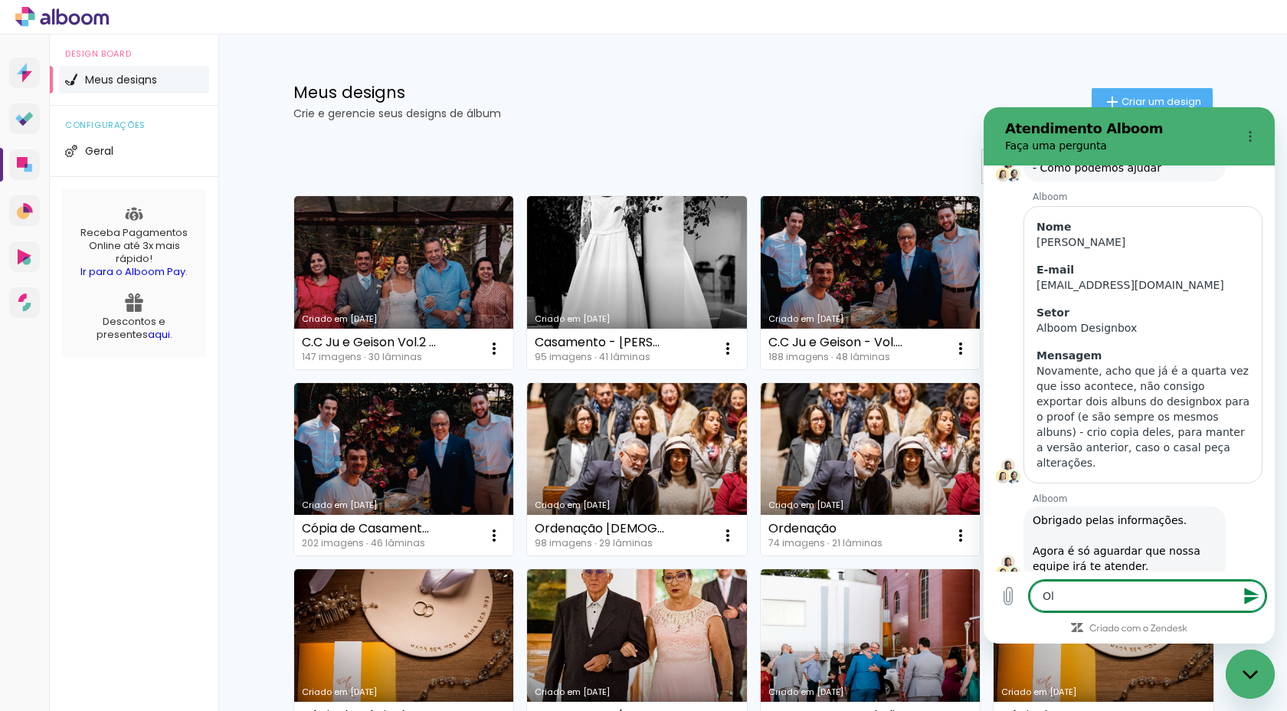
type textarea "x"
type textarea "Olaa"
type textarea "x"
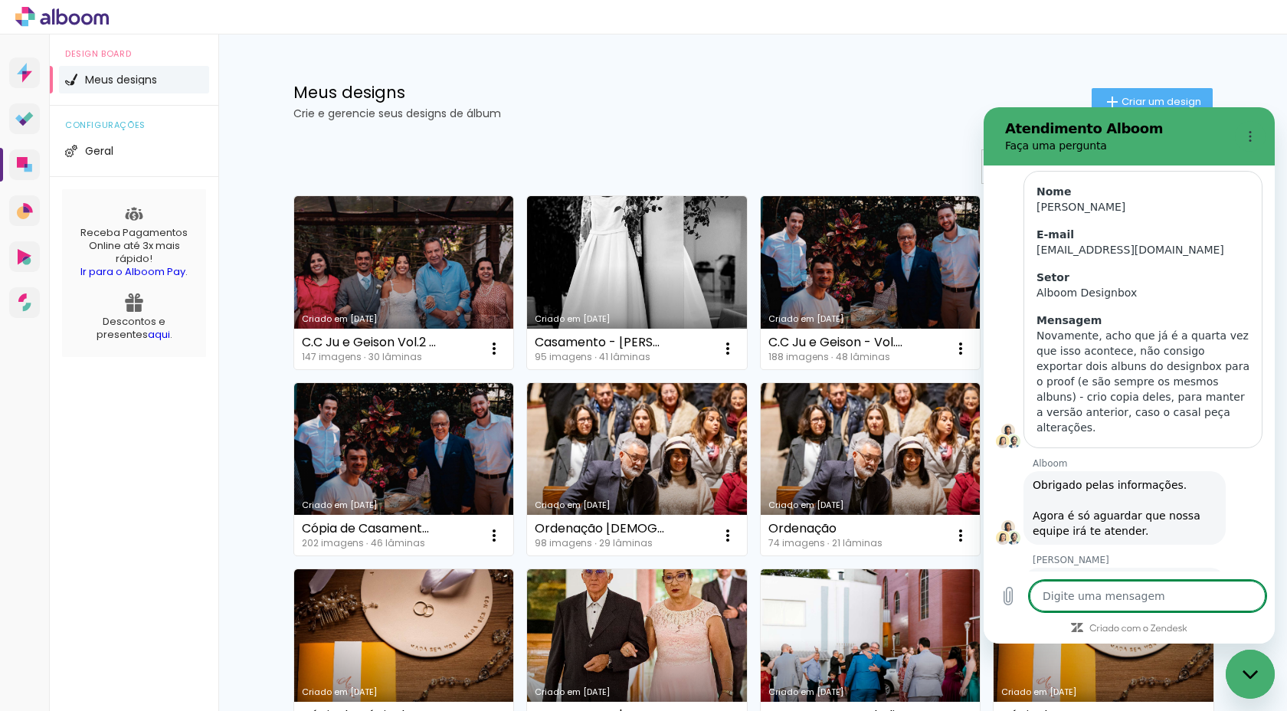
type textarea "x"
paste textarea "Novamente, acho que já é a quarta vez que isso acontece, não consigo exportar d…"
type textarea "Novamente, acho que já é a quarta vez que isso acontece, não consigo exportar d…"
type textarea "x"
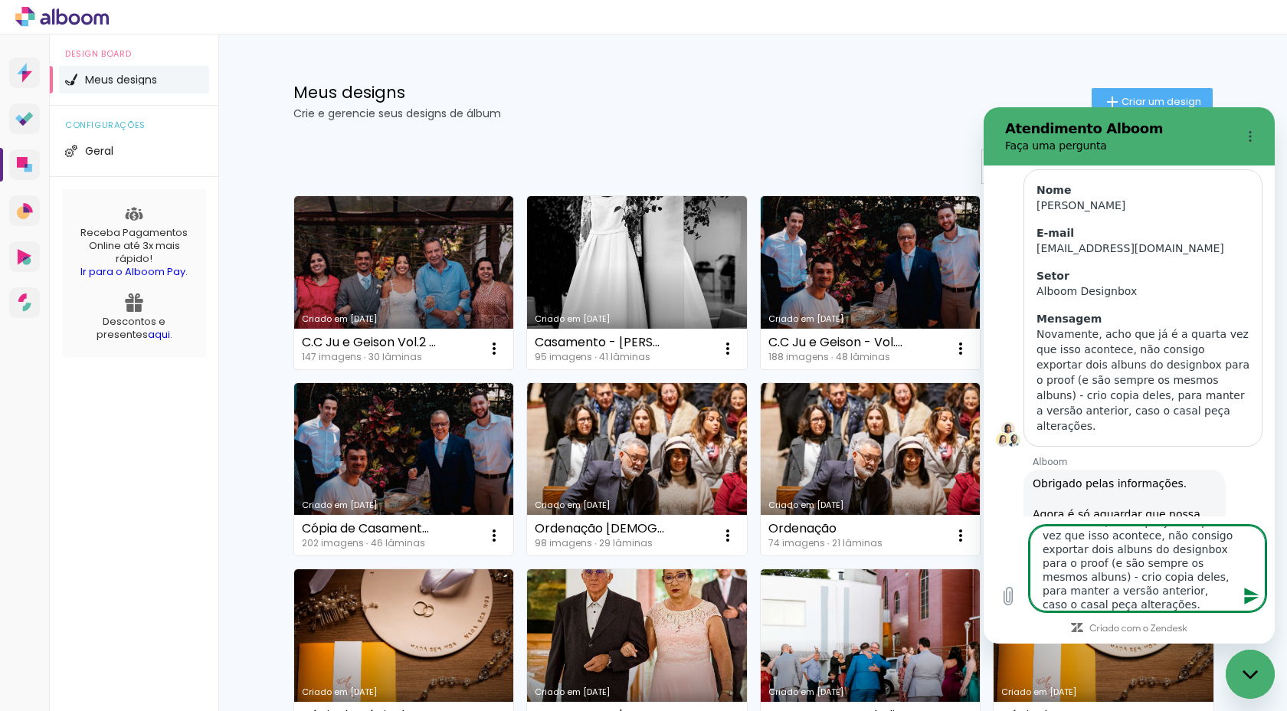
scroll to position [0, 0]
click at [1044, 540] on textarea "Novamente, acho que já é a quarta vez que isso acontece, não consigo exportar d…" at bounding box center [1148, 568] width 236 height 86
type textarea "SNovamente, acho que já é a quarta vez que isso acontece, não consigo exportar …"
type textarea "x"
type textarea "SeNovamente, acho que já é a quarta vez que isso acontece, não consigo exportar…"
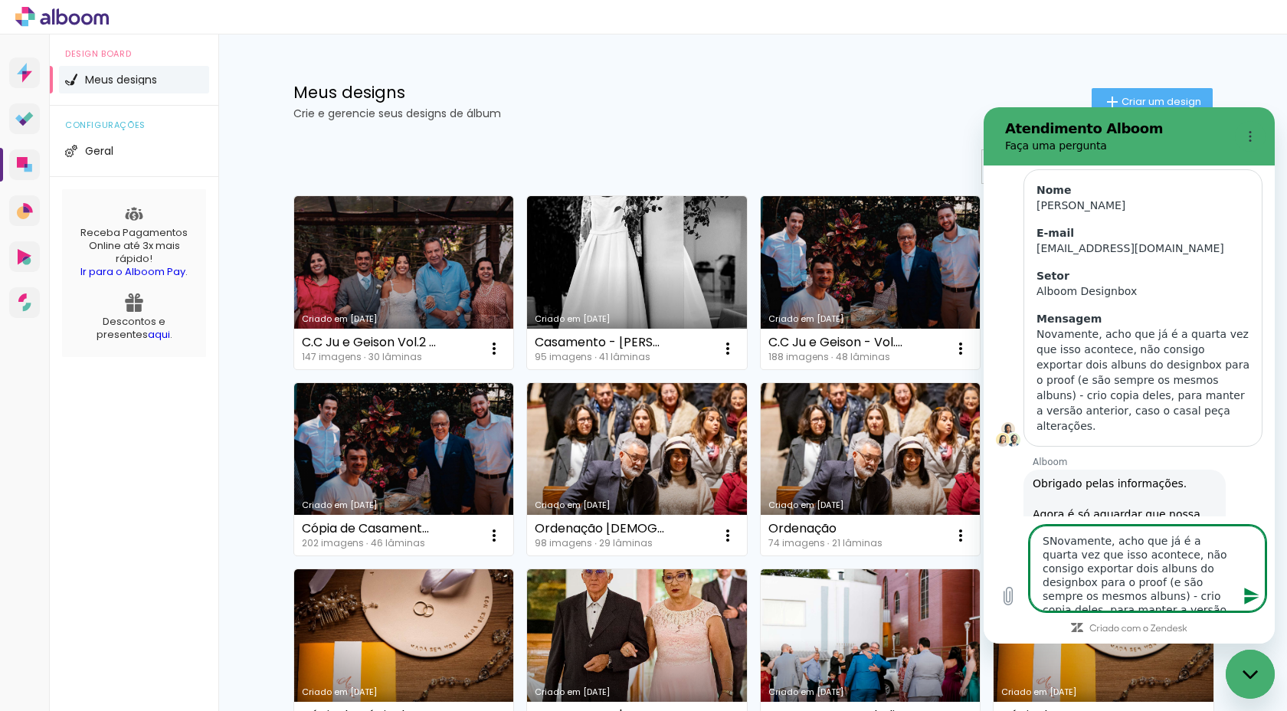
type textarea "x"
type textarea "SegNovamente, acho que já é a quarta vez que isso acontece, não consigo exporta…"
type textarea "x"
type textarea "SeguNovamente, acho que já é a quarta vez que isso acontece, não consigo export…"
type textarea "x"
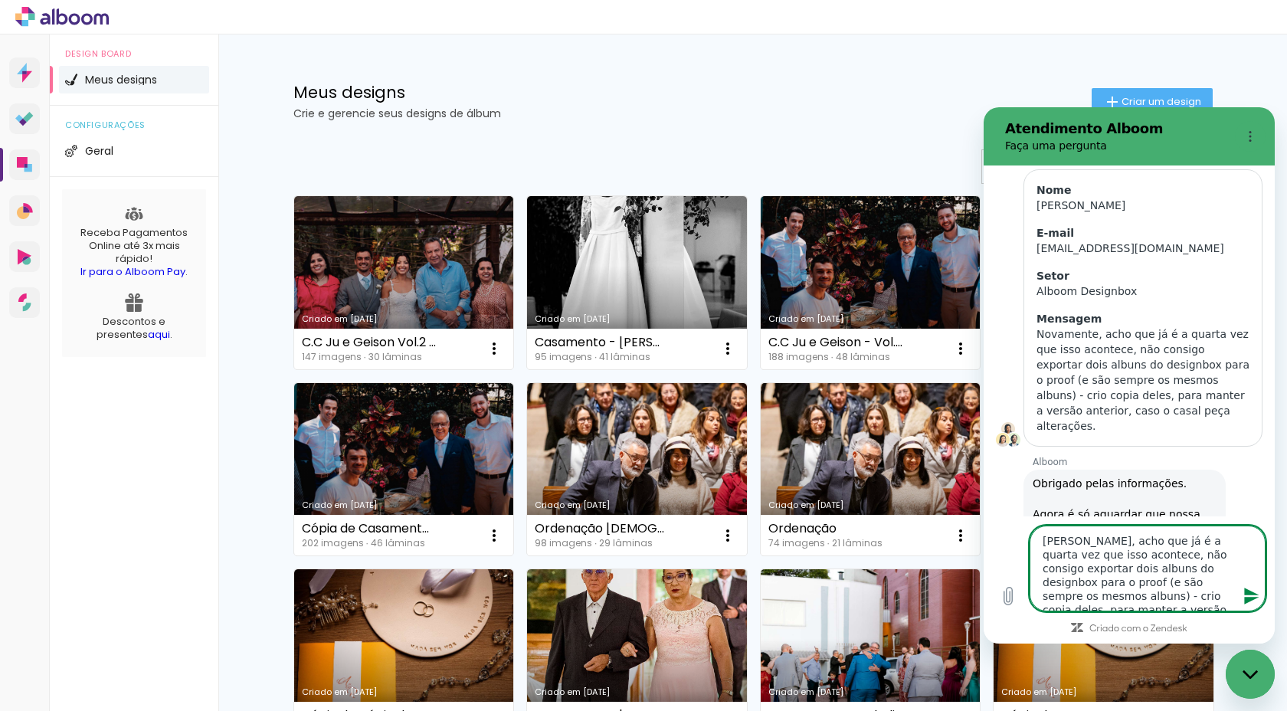
type textarea "SeguiNovamente, acho que já é a quarta vez que isso acontece, não consigo expor…"
type textarea "x"
type textarea "SeguinNovamente, acho que já é a quarta vez que isso acontece, não consigo expo…"
type textarea "x"
type textarea "SeguiNovamente, acho que já é a quarta vez que isso acontece, não consigo expor…"
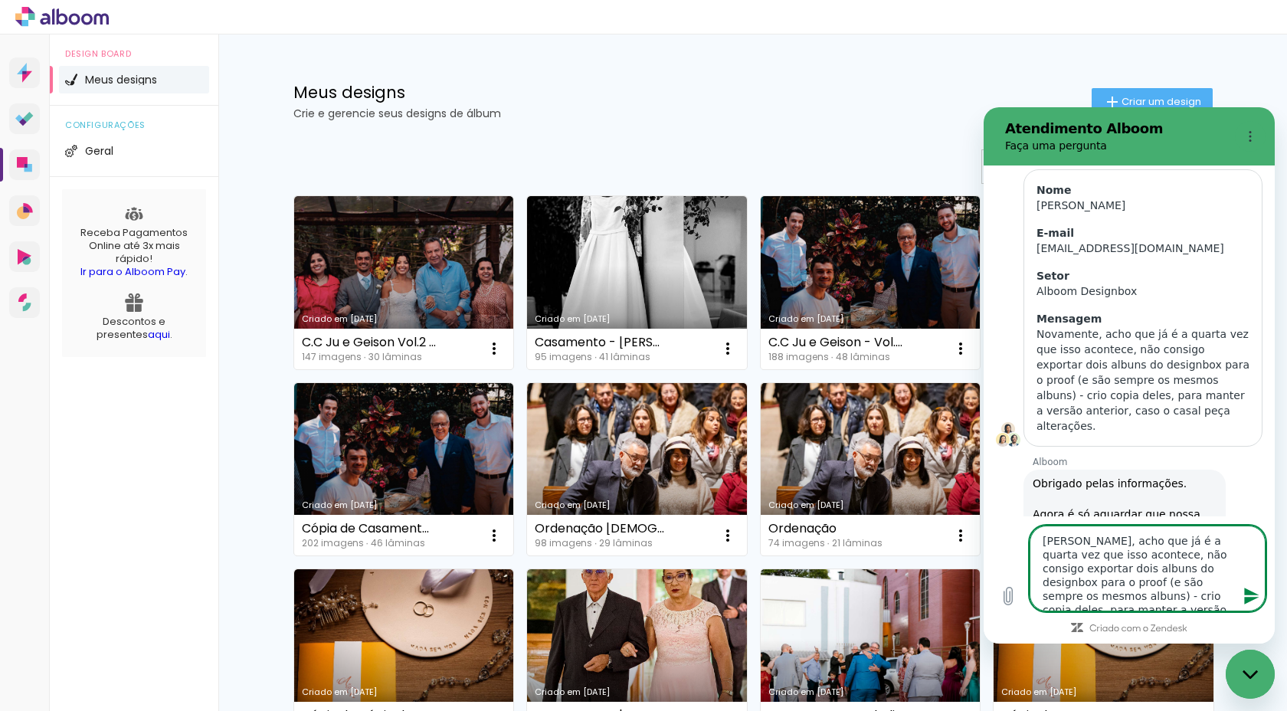
type textarea "x"
type textarea "SeguNovamente, acho que já é a quarta vez que isso acontece, não consigo export…"
type textarea "x"
type textarea "SegNovamente, acho que já é a quarta vez que isso acontece, não consigo exporta…"
type textarea "x"
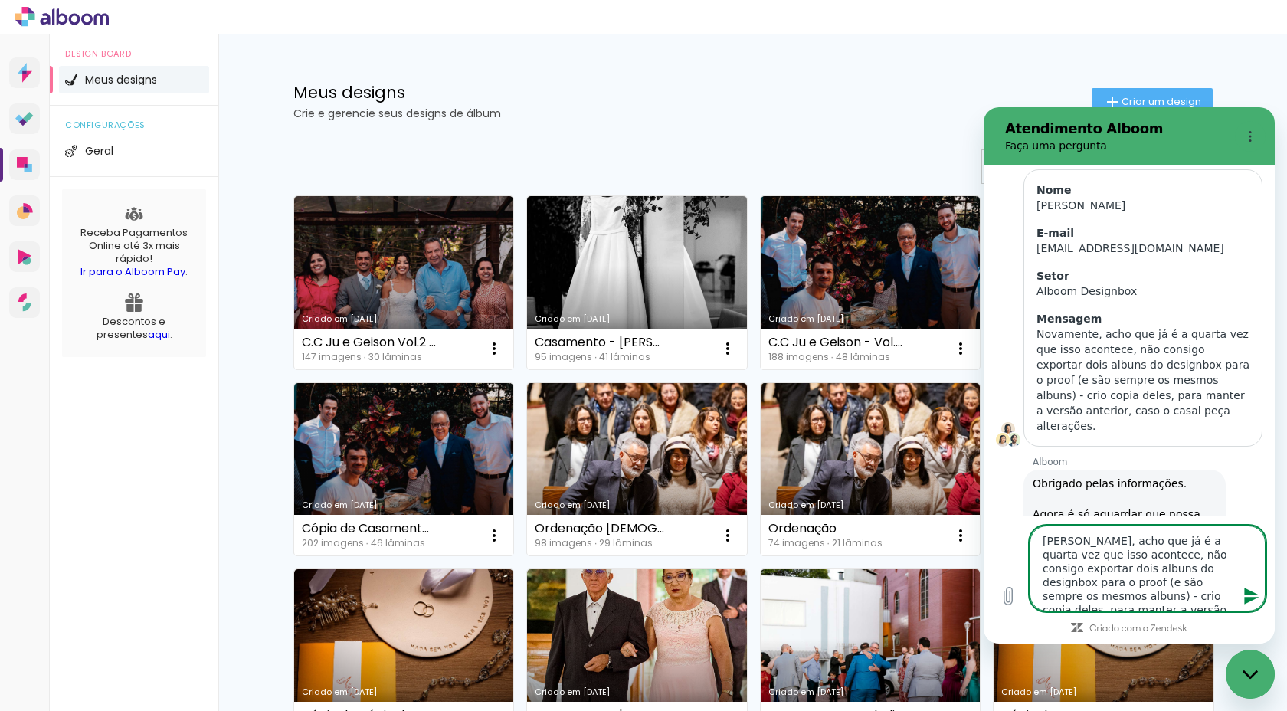
type textarea "SeNovamente, acho que já é a quarta vez que isso acontece, não consigo exportar…"
type textarea "x"
type textarea "SNovamente, acho que já é a quarta vez que isso acontece, não consigo exportar …"
type textarea "x"
type textarea "Novamente, acho que já é a quarta vez que isso acontece, não consigo exportar d…"
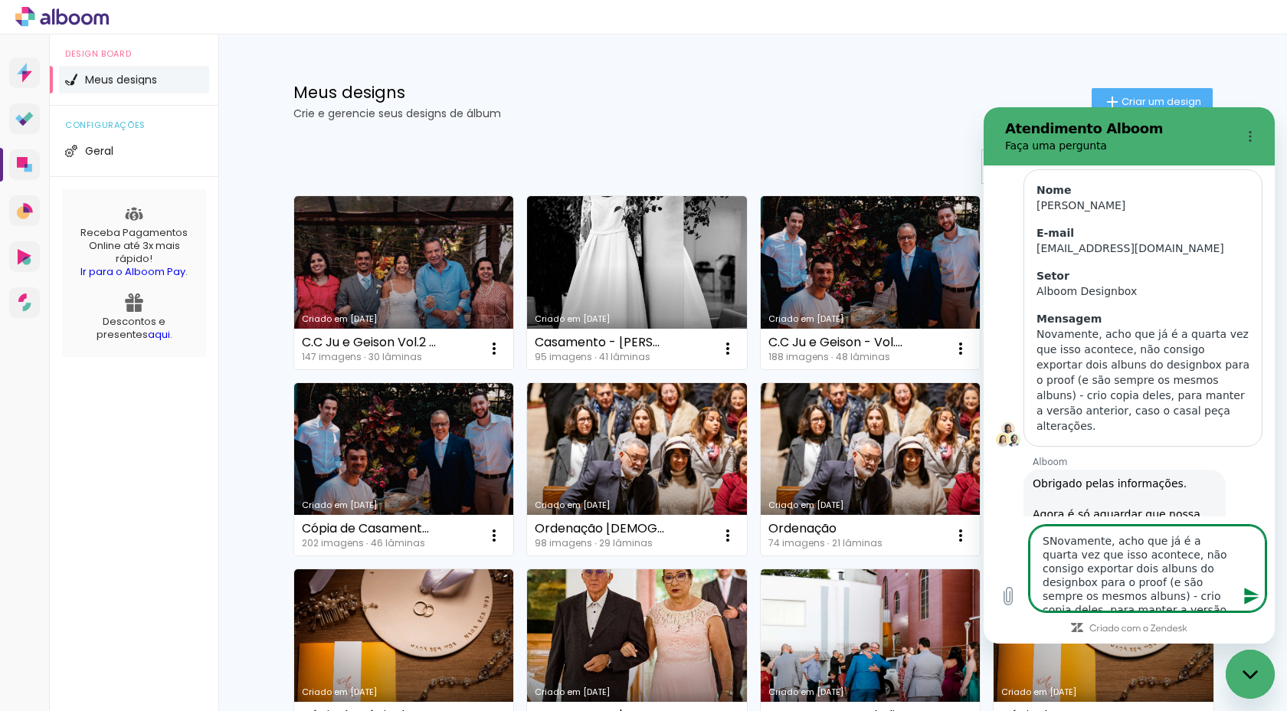
type textarea "x"
type textarea "BNovamente, acho que já é a quarta vez que isso acontece, não consigo exportar …"
type textarea "x"
type textarea "BoNovamente, acho que já é a quarta vez que isso acontece, não consigo exportar…"
type textarea "x"
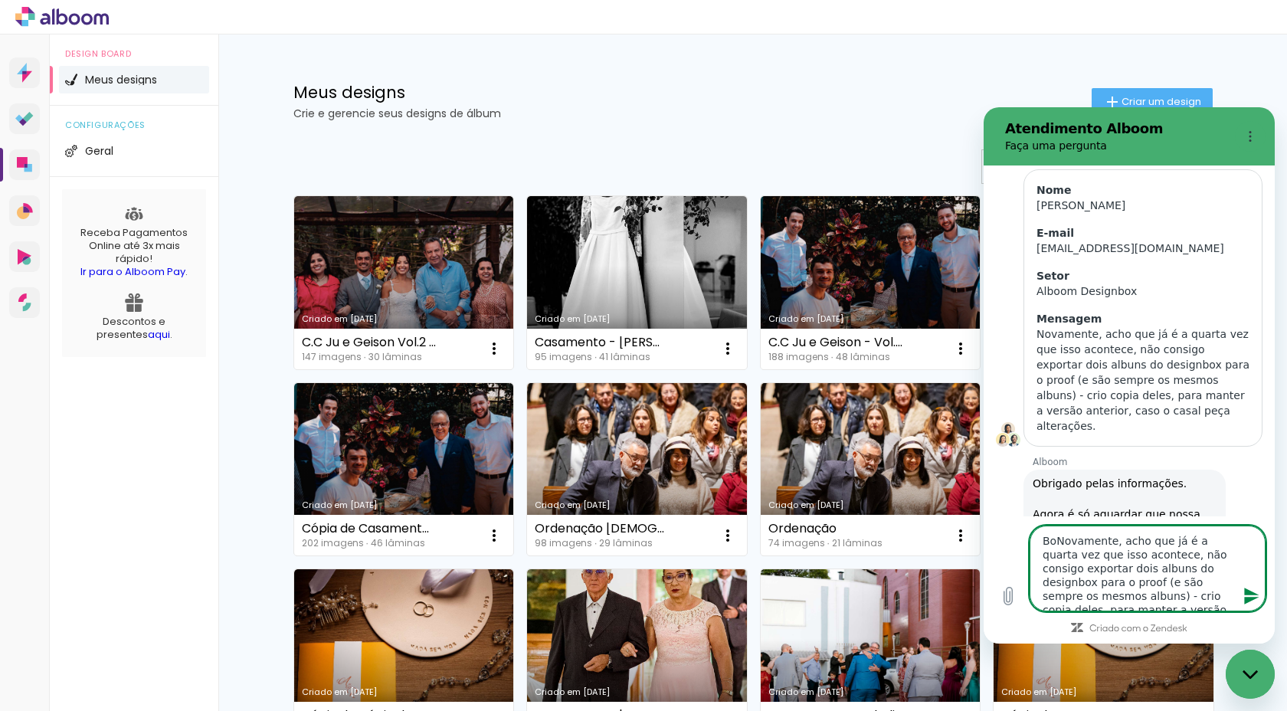
type textarea "BomNovamente, acho que já é a quarta vez que isso acontece, não consigo exporta…"
type textarea "x"
type textarea "Bom Novamente, acho que já é a quarta vez que isso acontece, não consigo export…"
type textarea "x"
type textarea "Bom dNovamente, acho que já é a quarta vez que isso acontece, não consigo expor…"
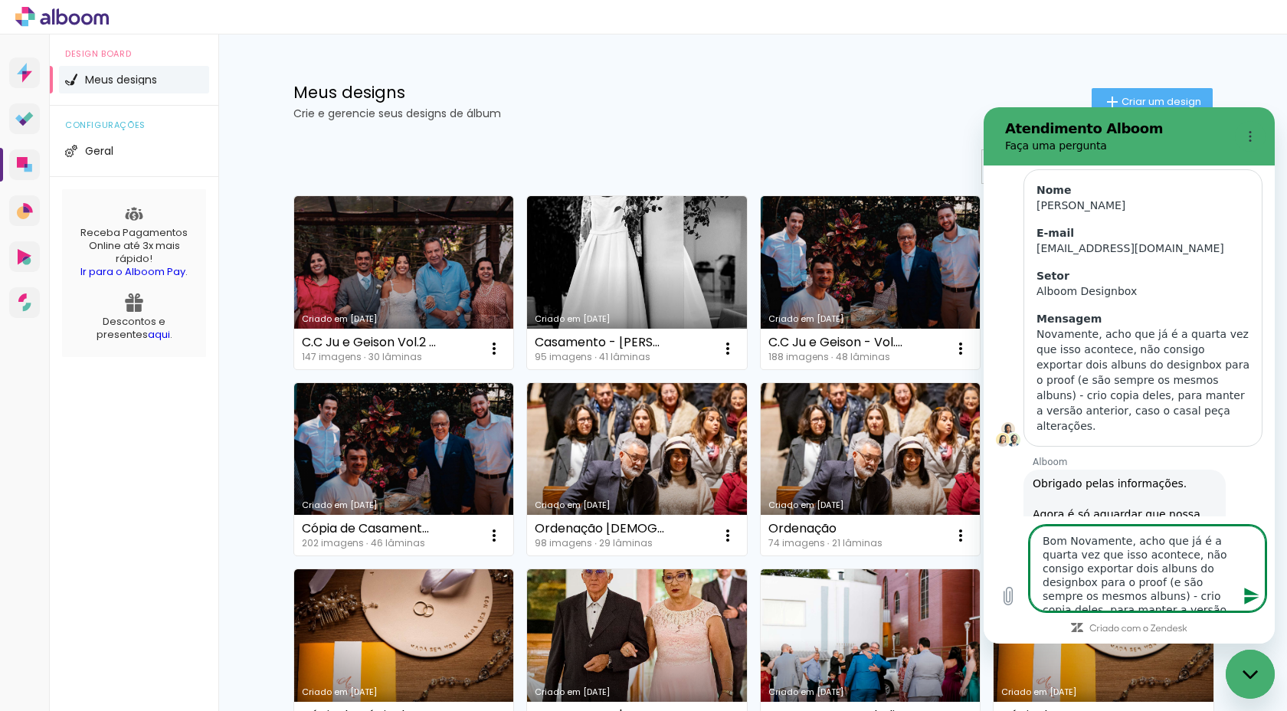
type textarea "x"
type textarea "Bom diNovamente, acho que já é a quarta vez que isso acontece, não consigo expo…"
type textarea "x"
type textarea "Bom diaNovamente, acho que já é a quarta vez que isso acontece, não consigo exp…"
type textarea "x"
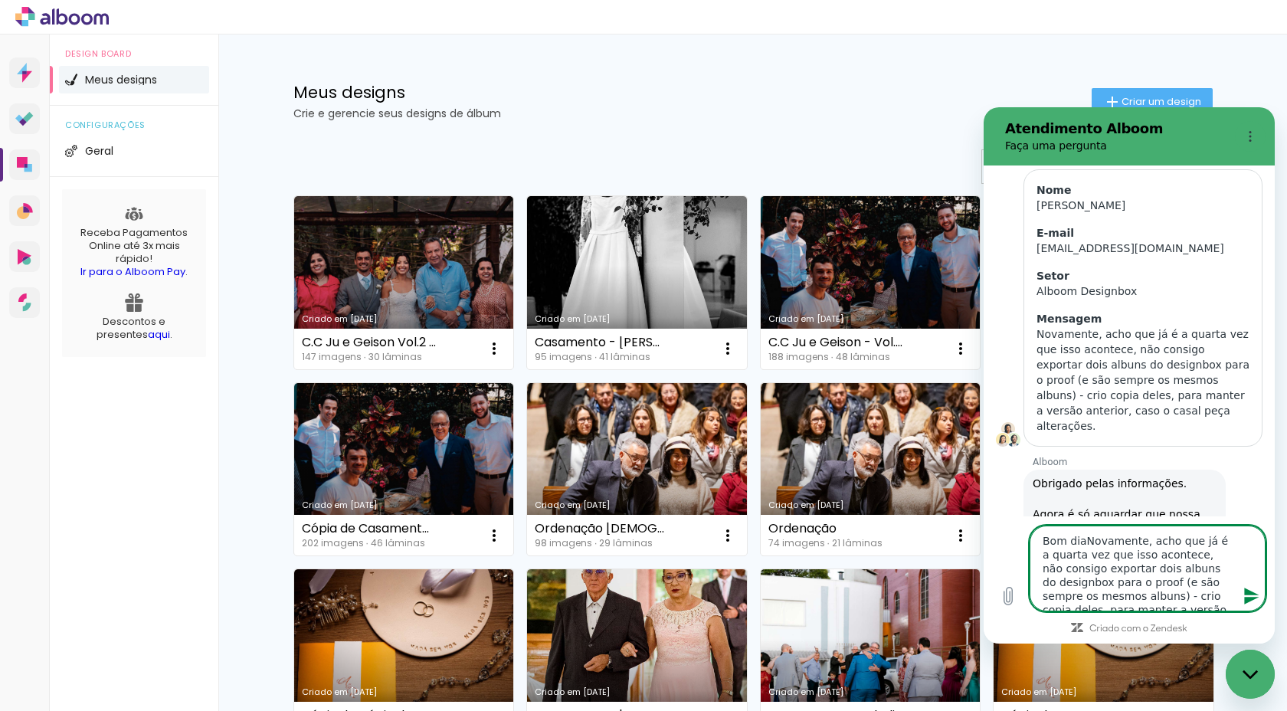
type textarea "Bom dia Novamente, acho que já é a quarta vez que isso acontece, não consigo ex…"
type textarea "x"
type textarea "Bom dia gNovamente, acho que já é a quarta vez que isso acontece, não consigo e…"
type textarea "x"
type textarea "Bom dia guNovamente, acho que já é a quarta vez que isso acontece, não consigo …"
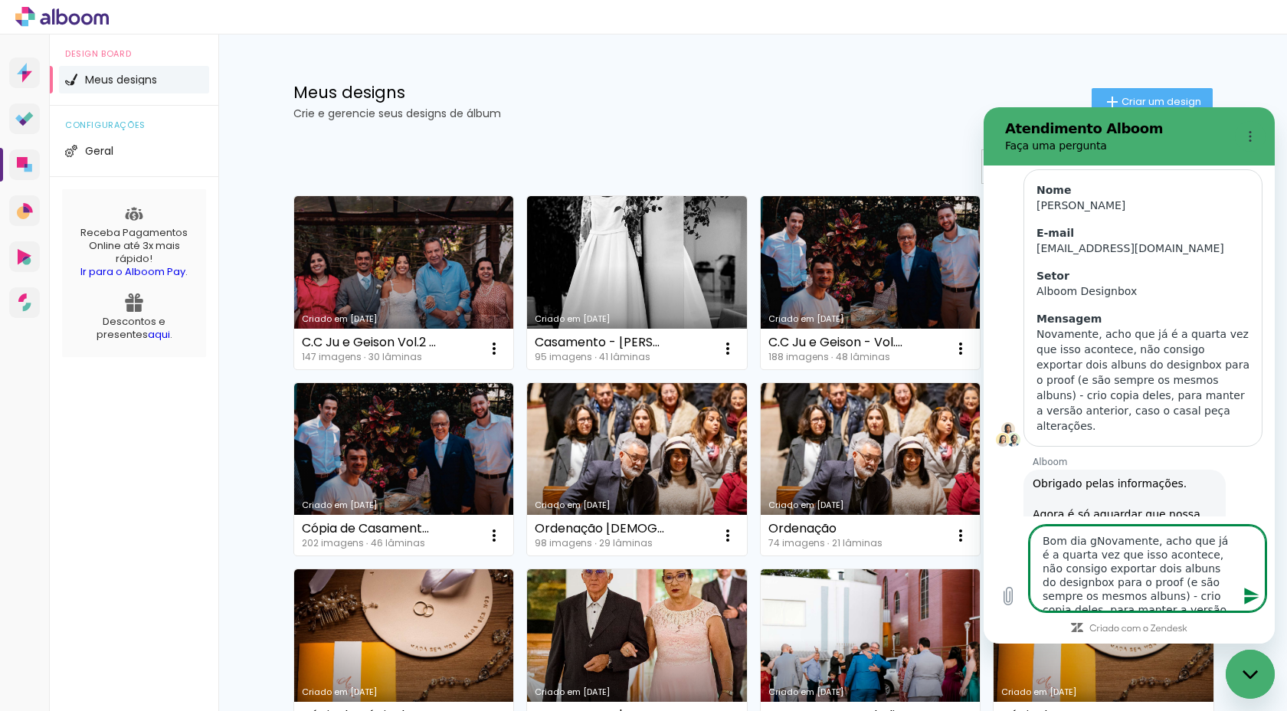
type textarea "x"
type textarea "Bom dia guiNovamente, acho que já é a quarta vez que isso acontece, não consigo…"
type textarea "x"
type textarea "Bom dia guilNovamente, acho que já é a quarta vez que isso acontece, não consig…"
type textarea "x"
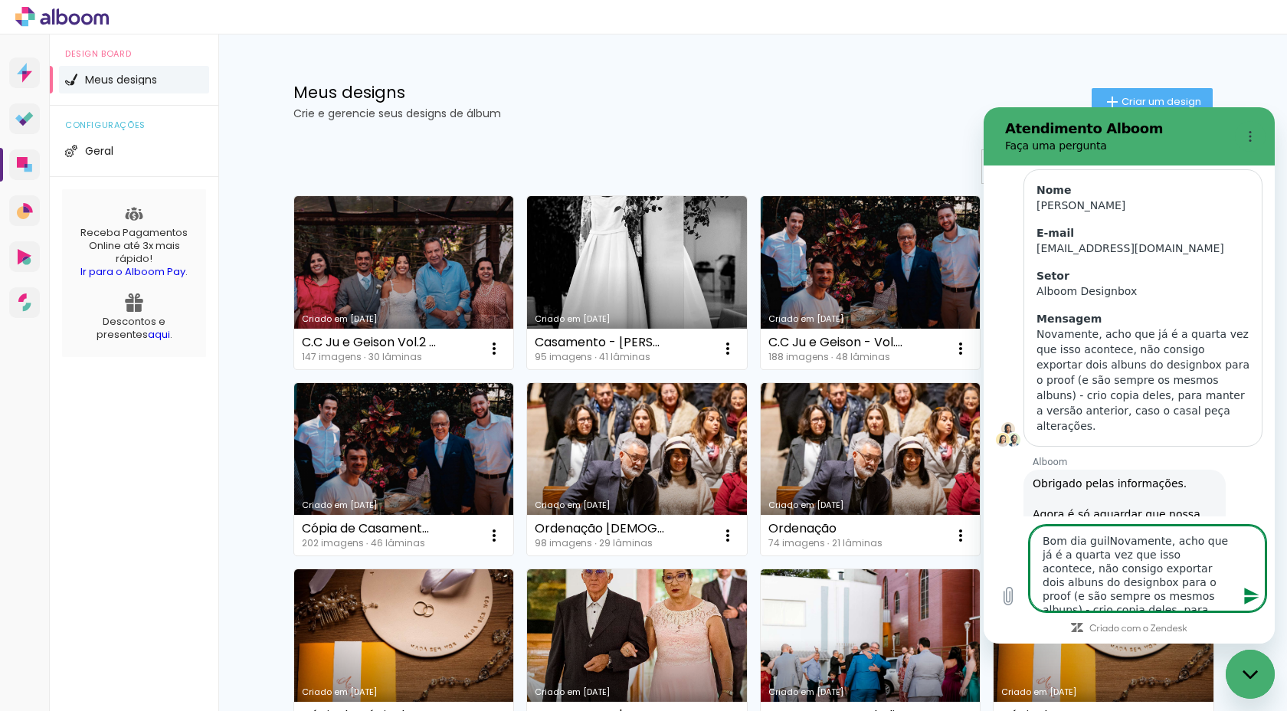
type textarea "Bom dia guilhNovamente, acho que já é a quarta vez que isso acontece, não consi…"
type textarea "x"
type textarea "Bom dia guilheNovamente, acho que já é a quarta vez que isso acontece, não cons…"
type textarea "x"
type textarea "Bom dia guilherNovamente, acho que já é a quarta vez que isso acontece, não con…"
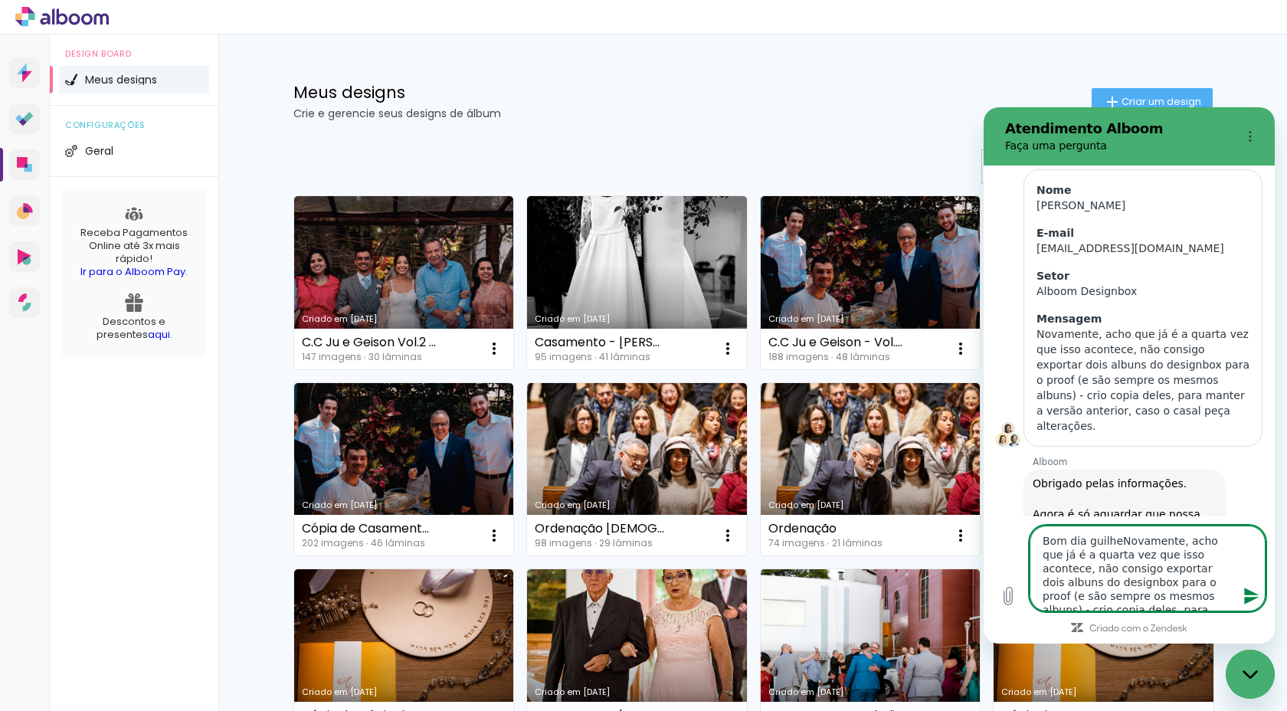
type textarea "x"
type textarea "Bom dia guilhereNovamente, acho que já é a quarta vez que isso acontece, não co…"
type textarea "x"
type textarea "Bom dia guilheremNovamente, acho que já é a quarta vez que isso acontece, não c…"
type textarea "x"
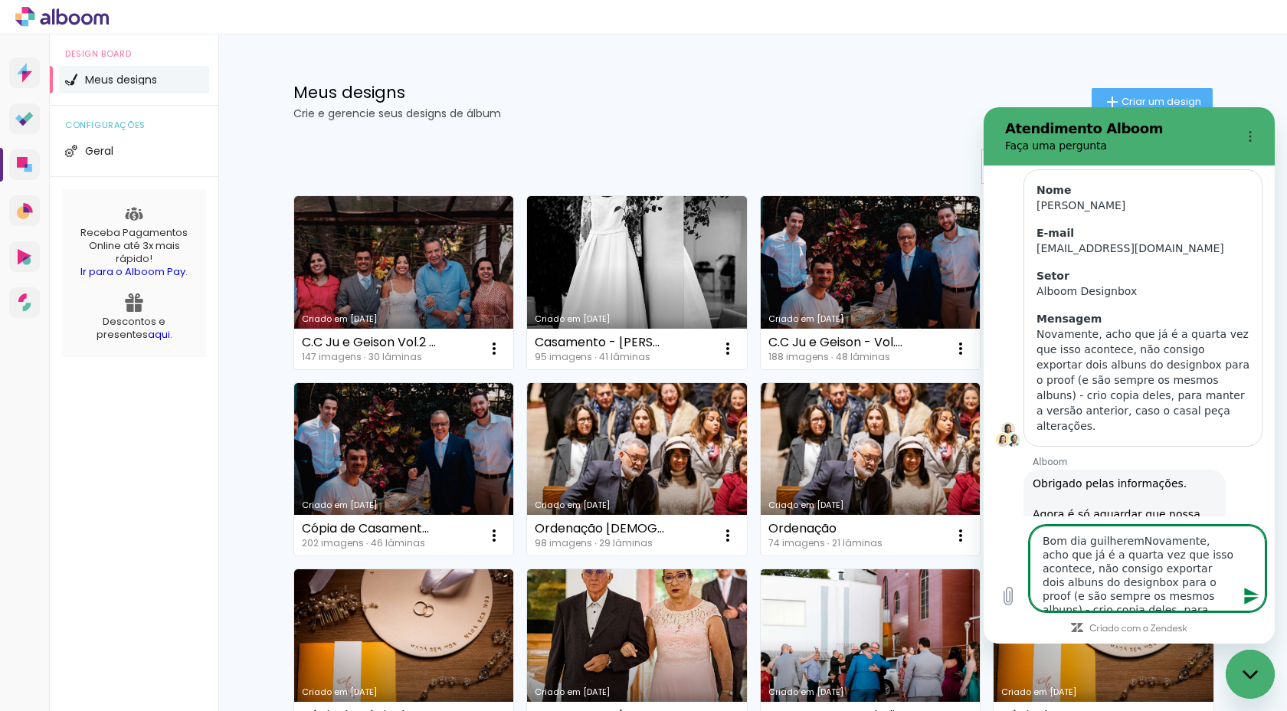
type textarea "Bom dia guilherem,Novamente, acho que já é a quarta vez que isso acontece, não …"
type textarea "x"
type textarea "Bom dia guilherem, Novamente, acho que já é a quarta vez que isso acontece, não…"
type textarea "x"
type textarea "Bom dia guilherem, eNovamente, acho que já é a quarta vez que isso acontece, nã…"
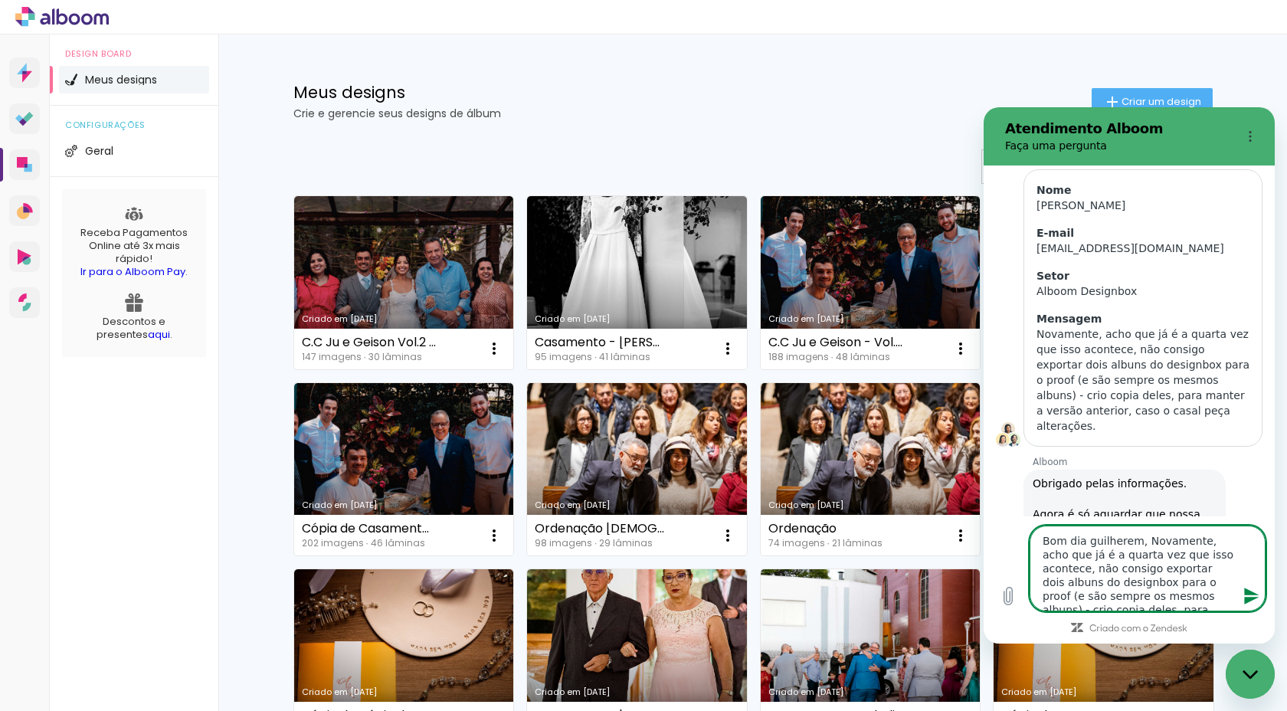
type textarea "x"
type textarea "Bom dia guilherem, enNovamente, acho que já é a quarta vez que isso acontece, n…"
type textarea "x"
type textarea "Bom dia guilherem, entNovamente, acho que já é a quarta vez que isso acontece, …"
type textarea "x"
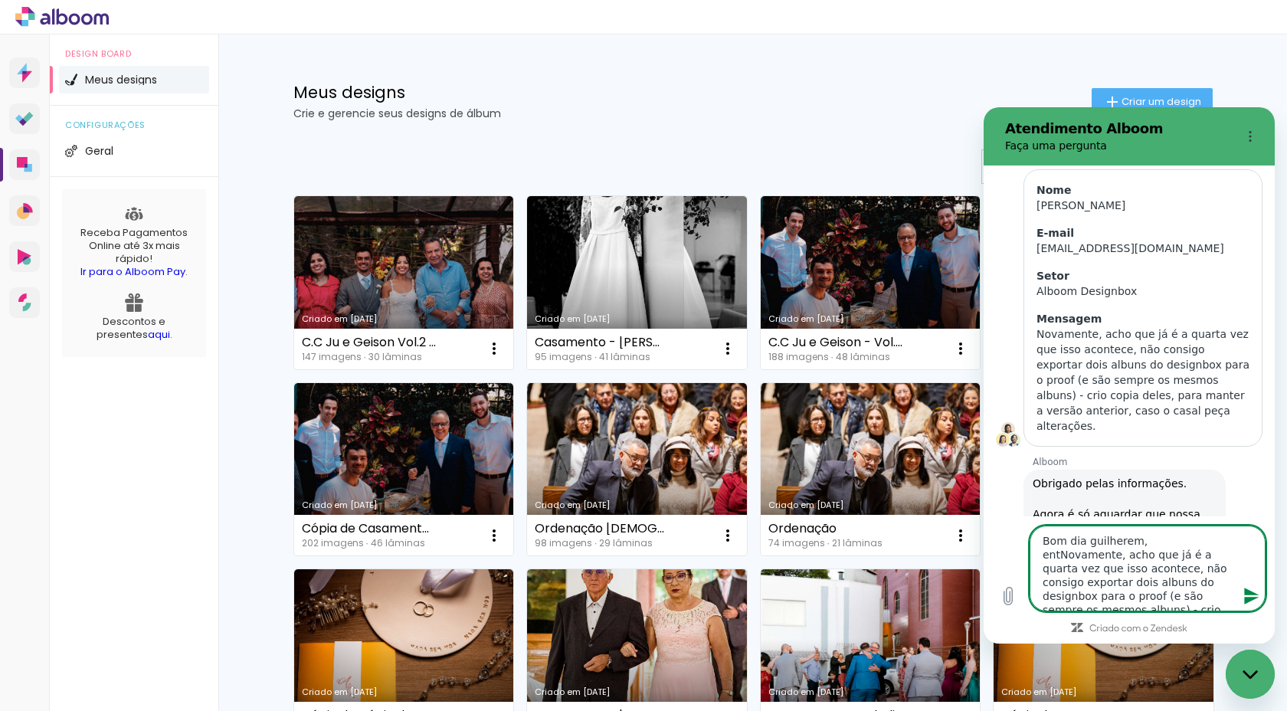
type textarea "Bom dia guilherem, ent˜Novamente, acho que já é a quarta vez que isso acontece,…"
type textarea "x"
type textarea "Bom dia guilherem, entãNovamente, acho que já é a quarta vez que isso acontece,…"
type textarea "x"
type textarea "Bom dia guilherem, entãoNovamente, acho que já é a quarta vez que isso acontece…"
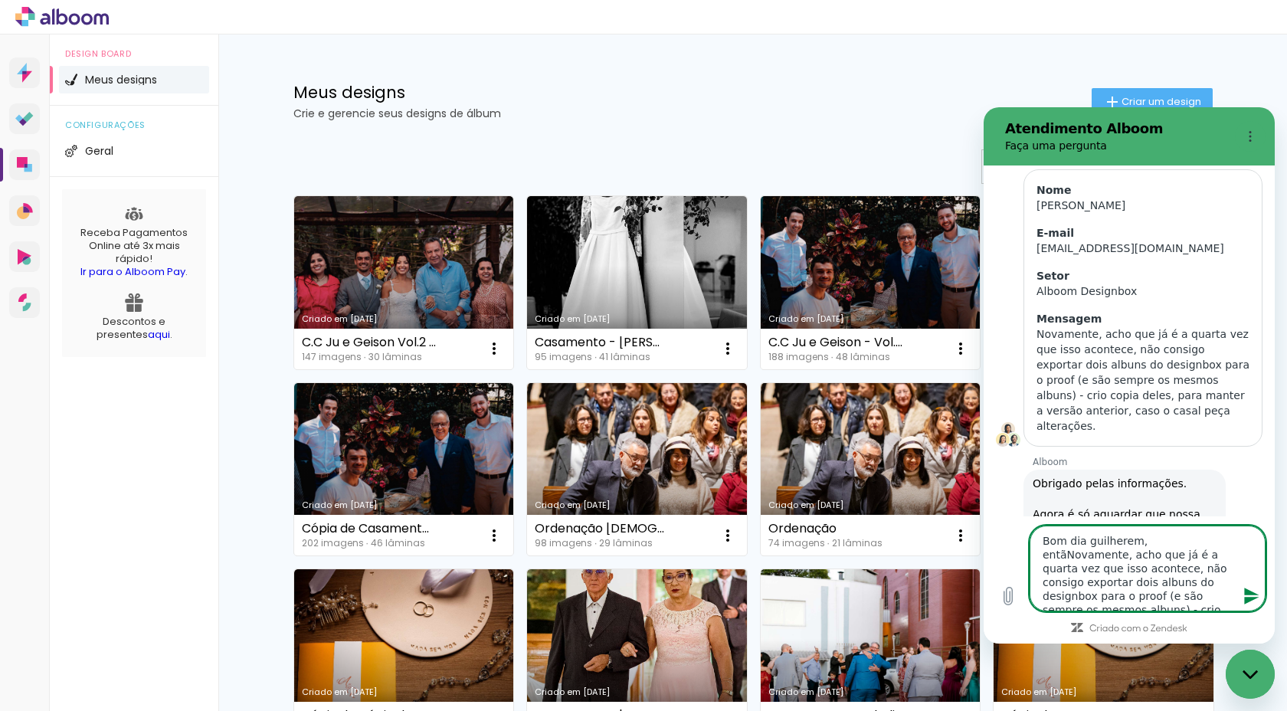
type textarea "x"
type textarea "Bom dia guilherem, então Novamente, acho que já é a quarta vez que isso acontec…"
type textarea "x"
type textarea "Bom dia guilherem, então ovamente, acho que já é a quarta vez que isso acontece…"
type textarea "x"
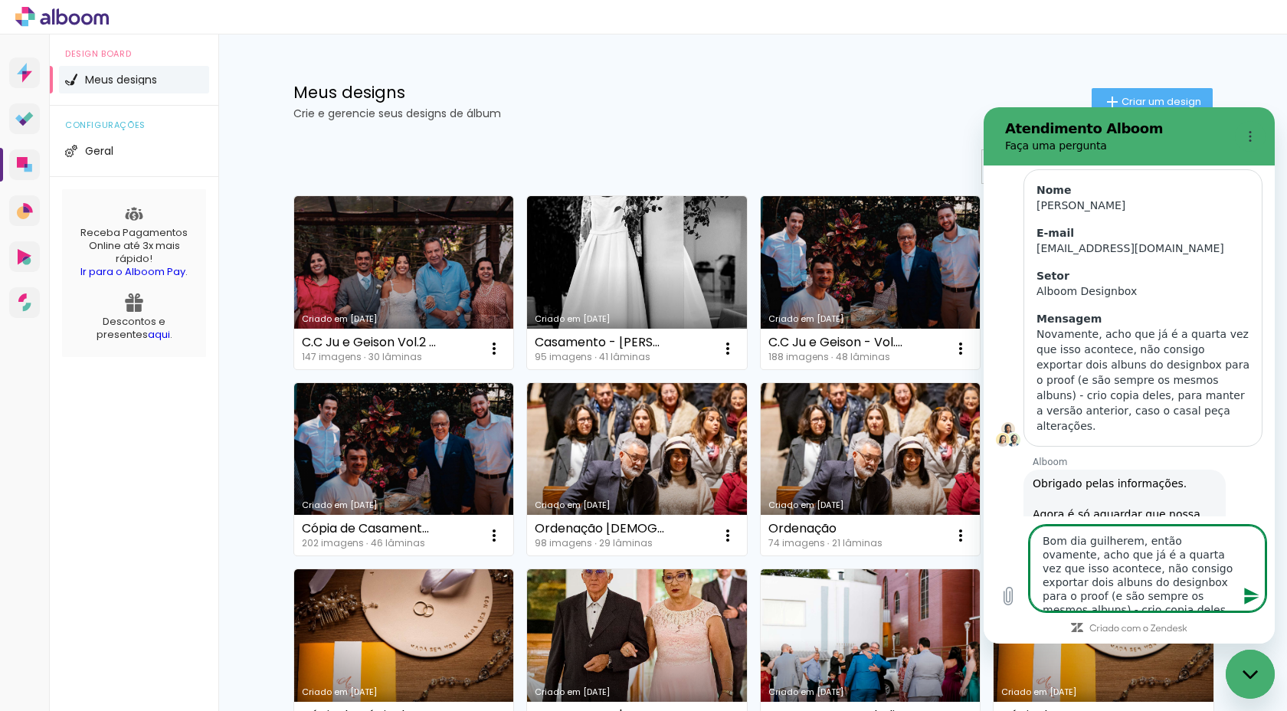
type textarea "Bom dia guilherem, então novamente, acho que já é a quarta vez que isso acontec…"
type textarea "x"
type textarea "Bom dia guilherem, então novamente, acho que já é a quarta vez que isso acontec…"
type textarea "x"
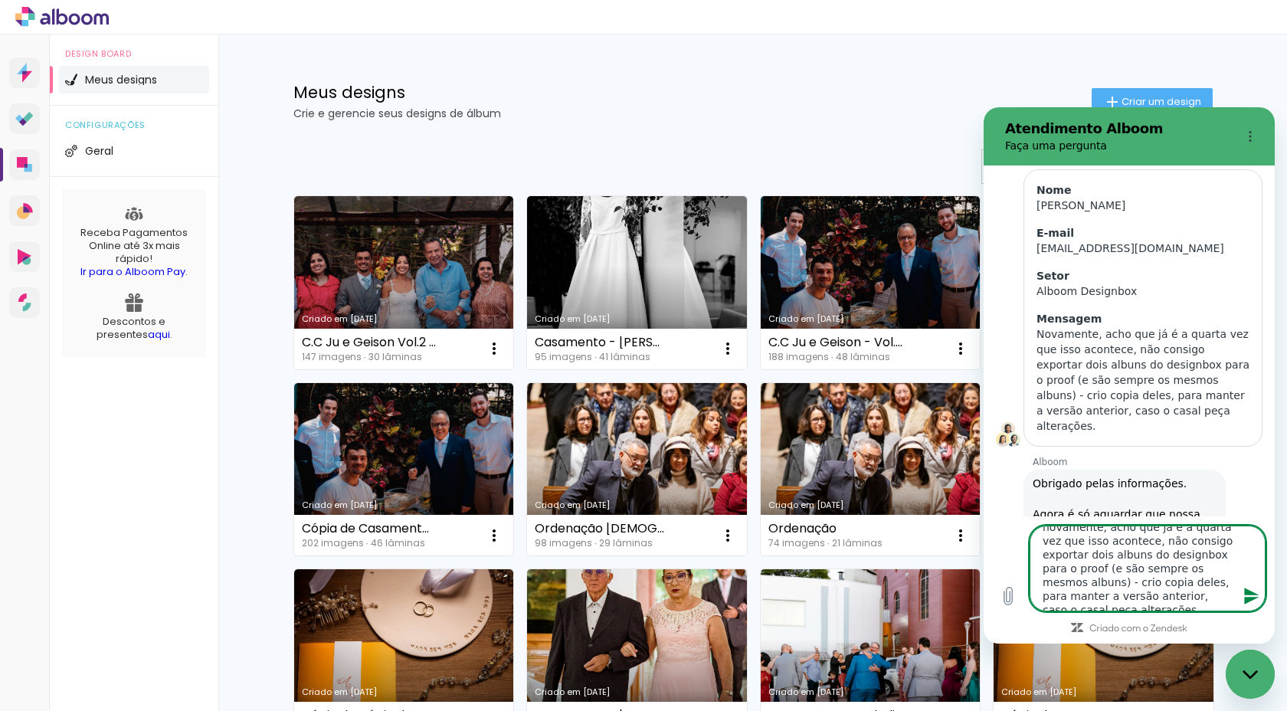
type textarea "Bom dia guilherem, então novamente, acho que já é a quarta vez que isso acontec…"
type textarea "x"
type textarea "Bom dia guilherem, então novamente, acho que já é a quarta vez que isso acontec…"
type textarea "x"
type textarea "Bom dia guilherem, então novamente, acho que já é a quarta vez que isso acontec…"
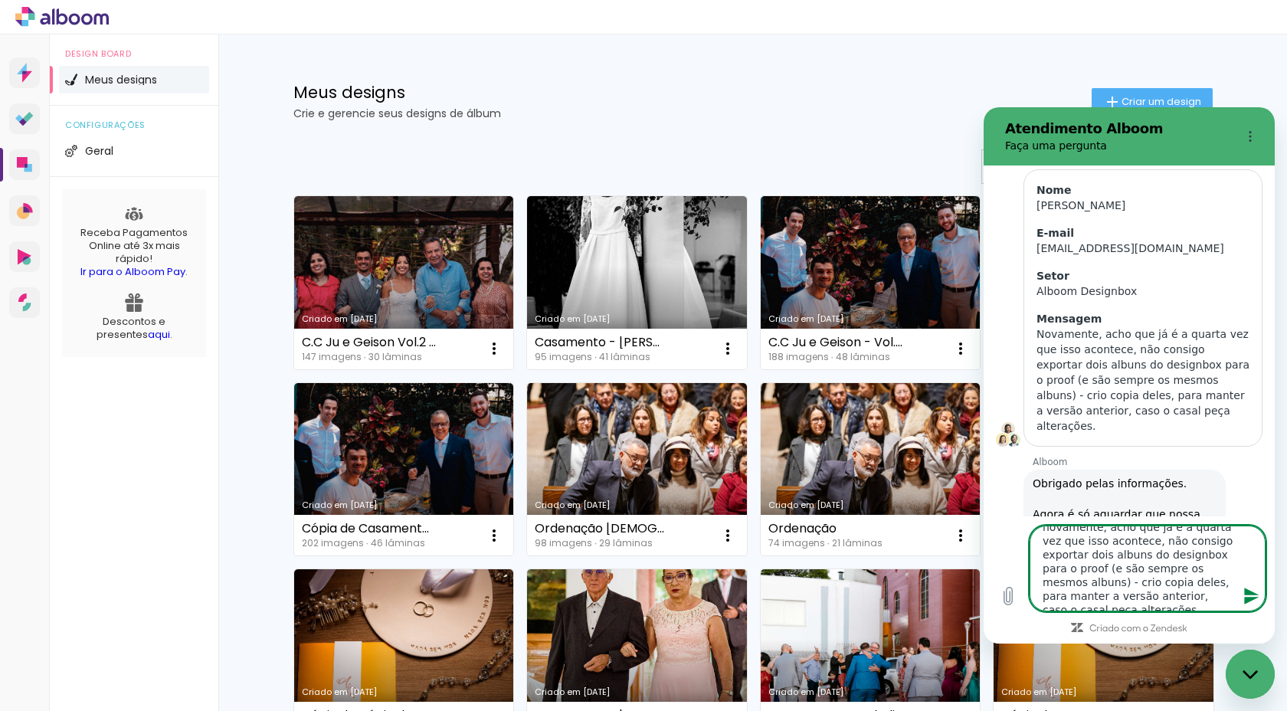
type textarea "x"
type textarea "Bom dia guilherem, então novamente, acho que já é a quarta vez que isso acontec…"
type textarea "x"
type textarea "Bom dia guilherem, então novamente, acho que já é a quarta vez que isso acontec…"
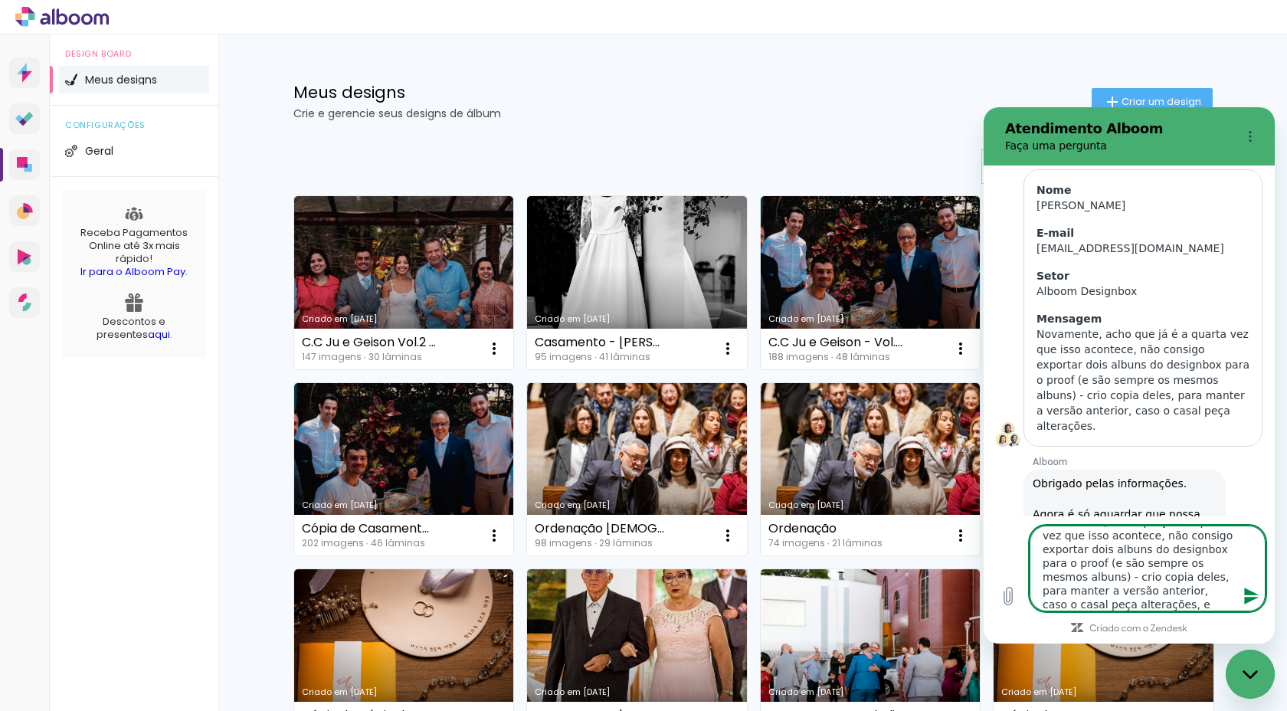
type textarea "x"
type textarea "Bom dia guilherem, então novamente, acho que já é a quarta vez que isso acontec…"
type textarea "x"
type textarea "Bom dia guilherem, então novamente, acho que já é a quarta vez que isso acontec…"
type textarea "x"
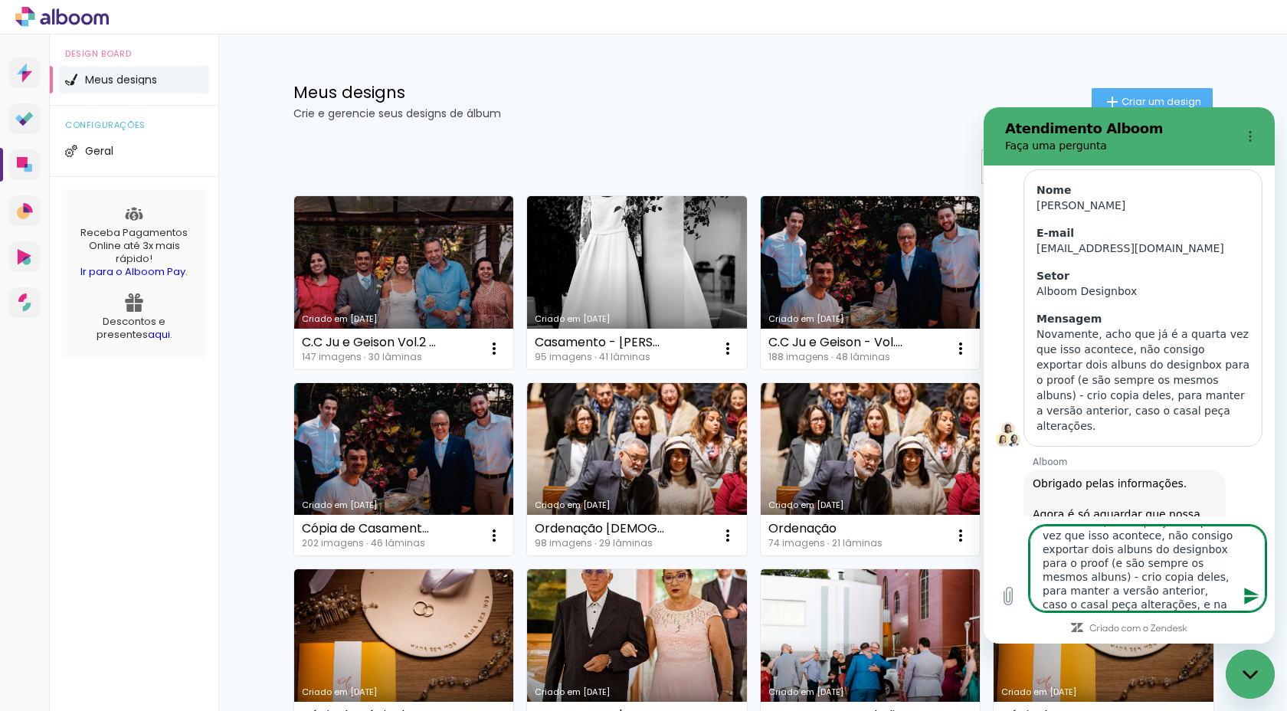
type textarea "Bom dia guilherem, então novamente, acho que já é a quarta vez que isso acontec…"
type textarea "x"
type textarea "Bom dia guilherem, então novamente, acho que já é a quarta vez que isso acontec…"
type textarea "x"
type textarea "Bom dia guilherem, então novamente, acho que já é a quarta vez que isso acontec…"
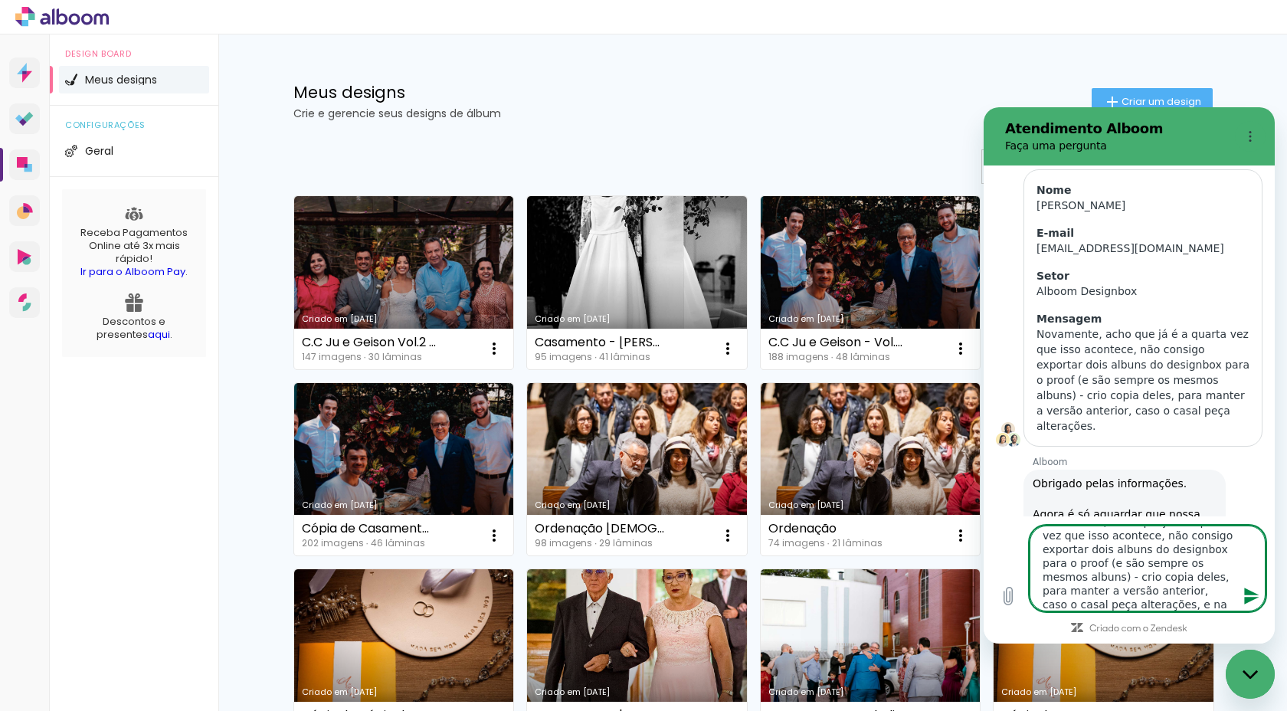
type textarea "x"
type textarea "Bom dia guilherem, então novamente, acho que já é a quarta vez que isso acontec…"
type textarea "x"
type textarea "Bom dia guilherem, então novamente, acho que já é a quarta vez que isso acontec…"
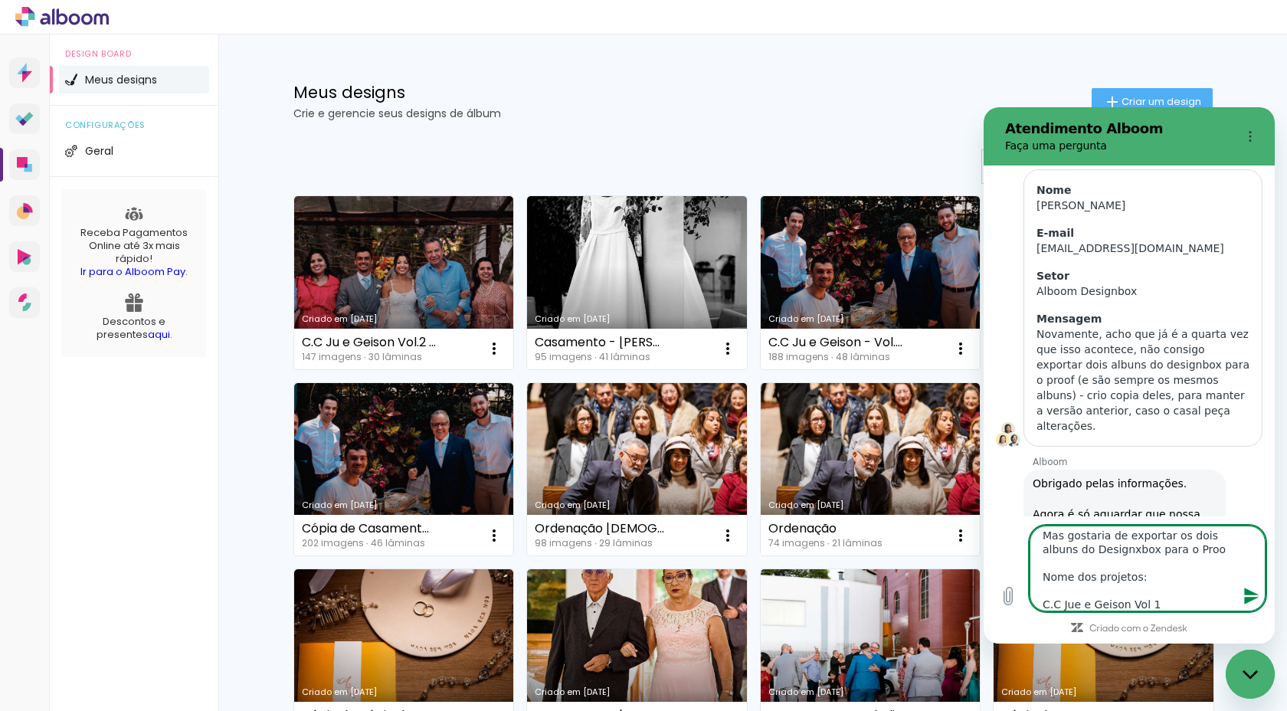
paste textarea "C.C Jue e Geison Vol 1"
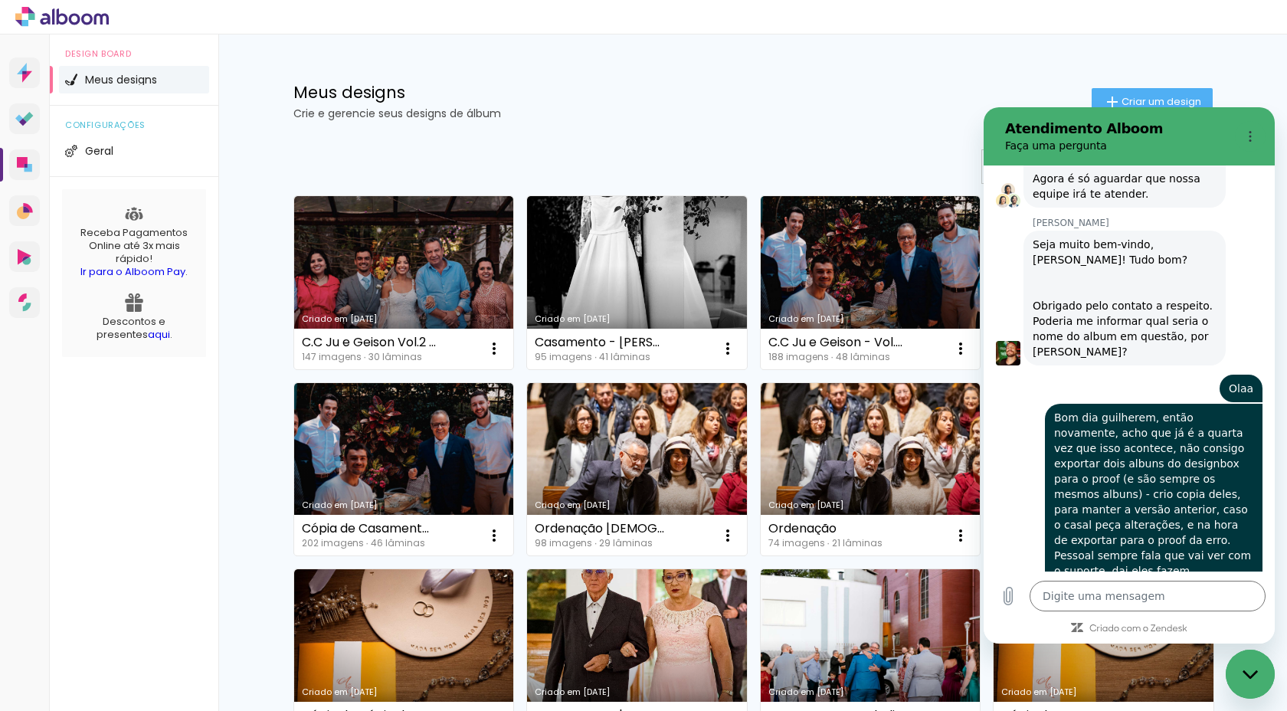
scroll to position [4621, 0]
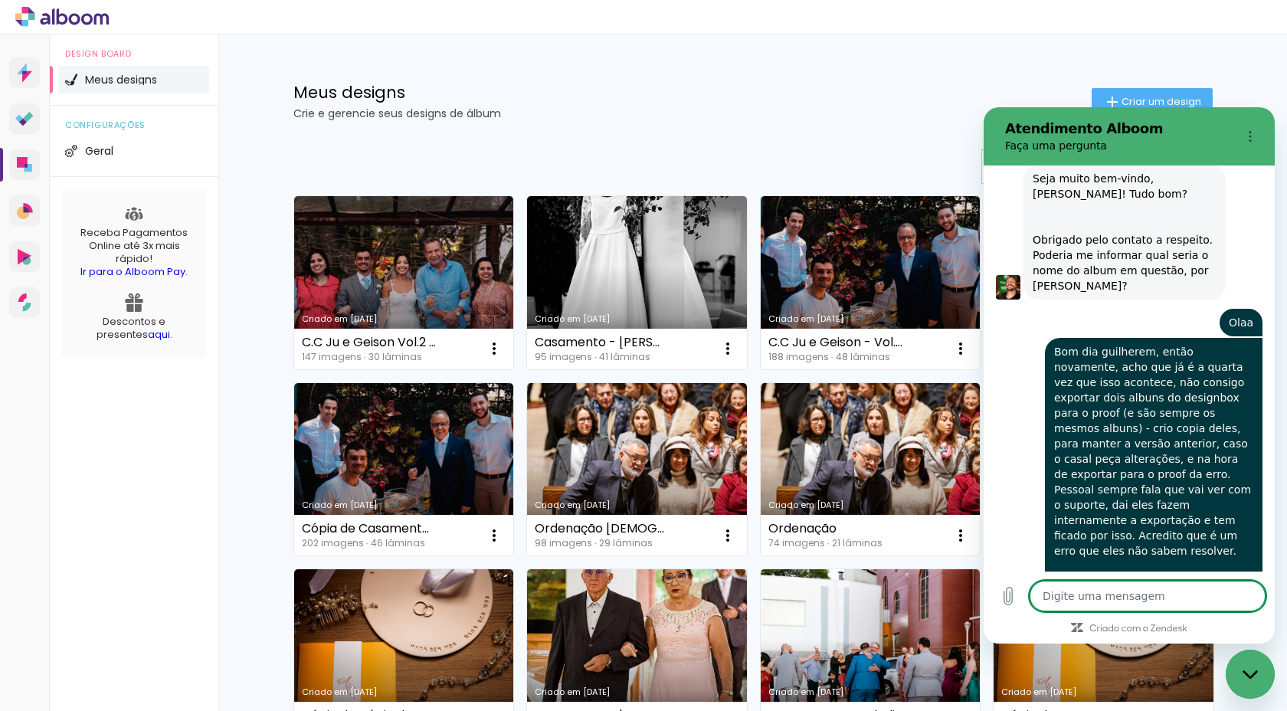
click at [1128, 597] on textarea at bounding box center [1148, 596] width 236 height 31
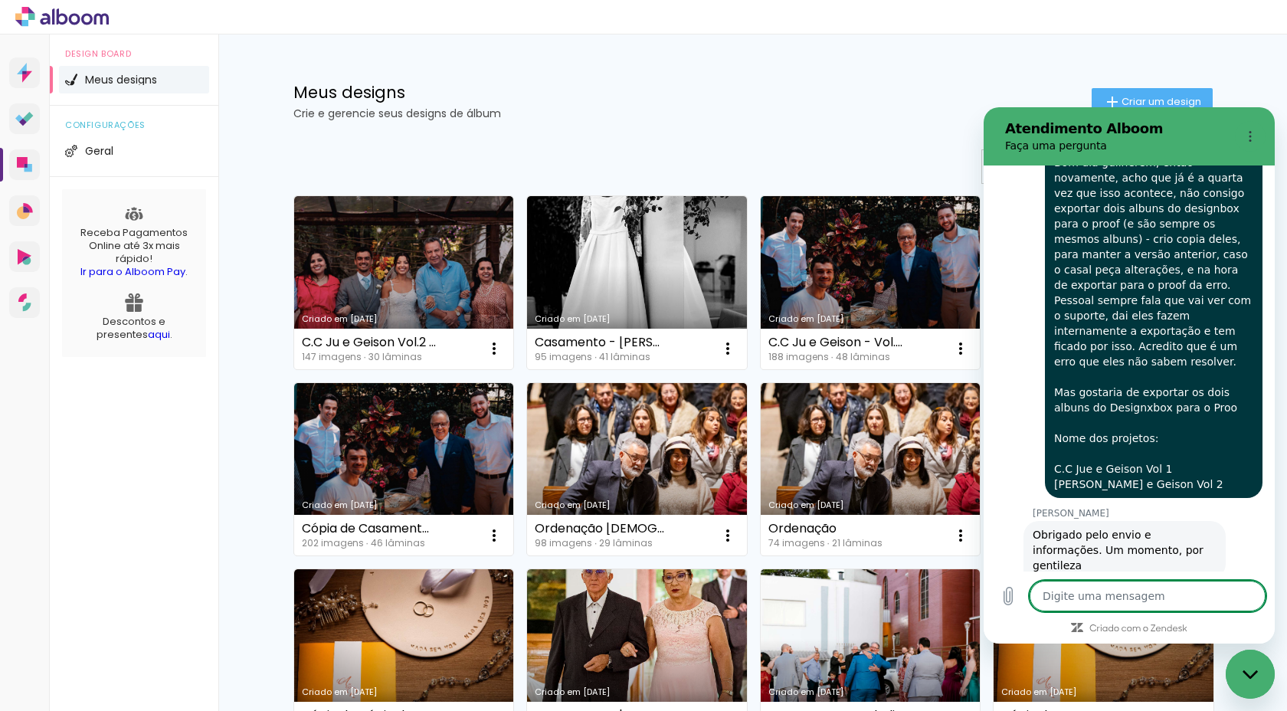
scroll to position [4834, 0]
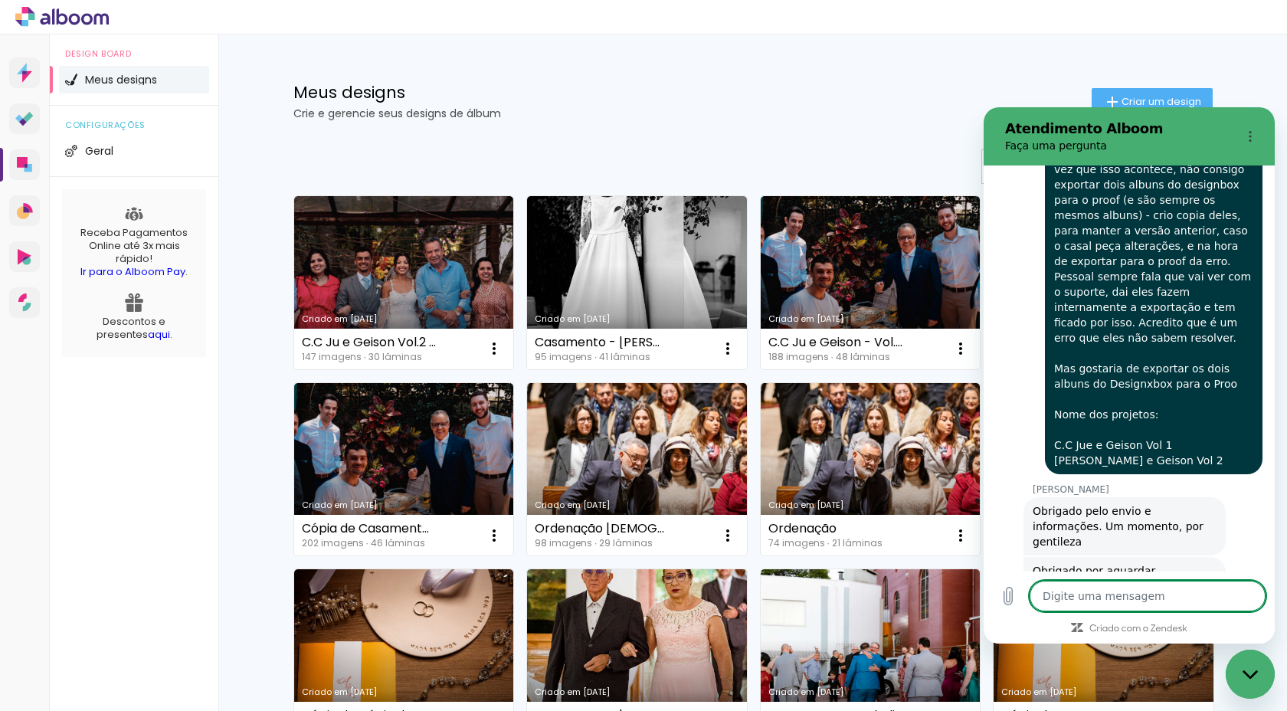
click at [1092, 597] on textarea at bounding box center [1148, 596] width 236 height 31
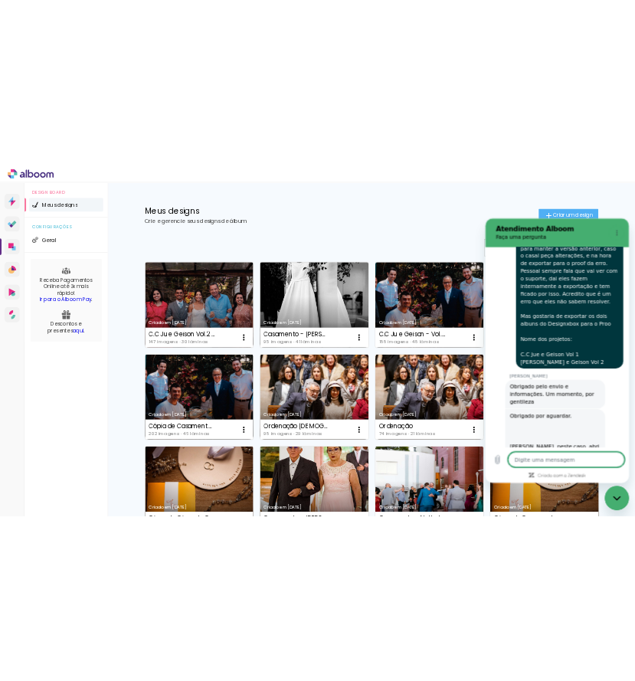
scroll to position [4900, 0]
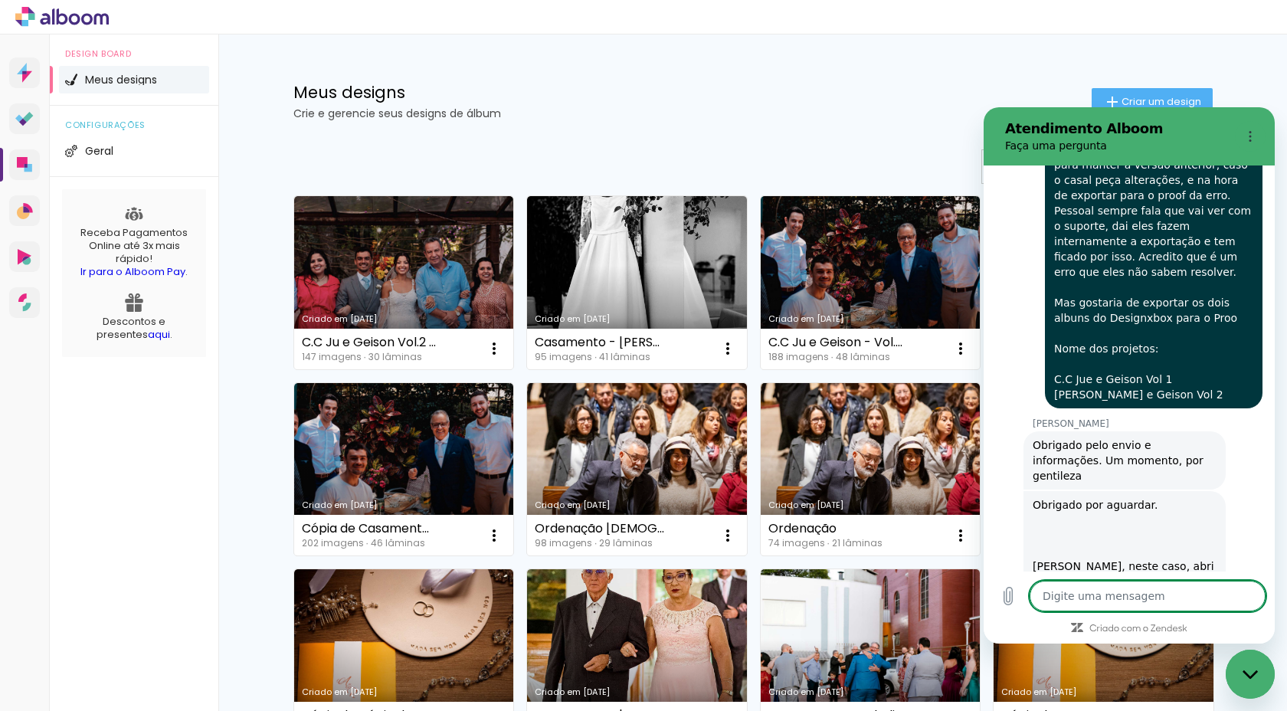
click at [1095, 594] on textarea at bounding box center [1148, 596] width 236 height 31
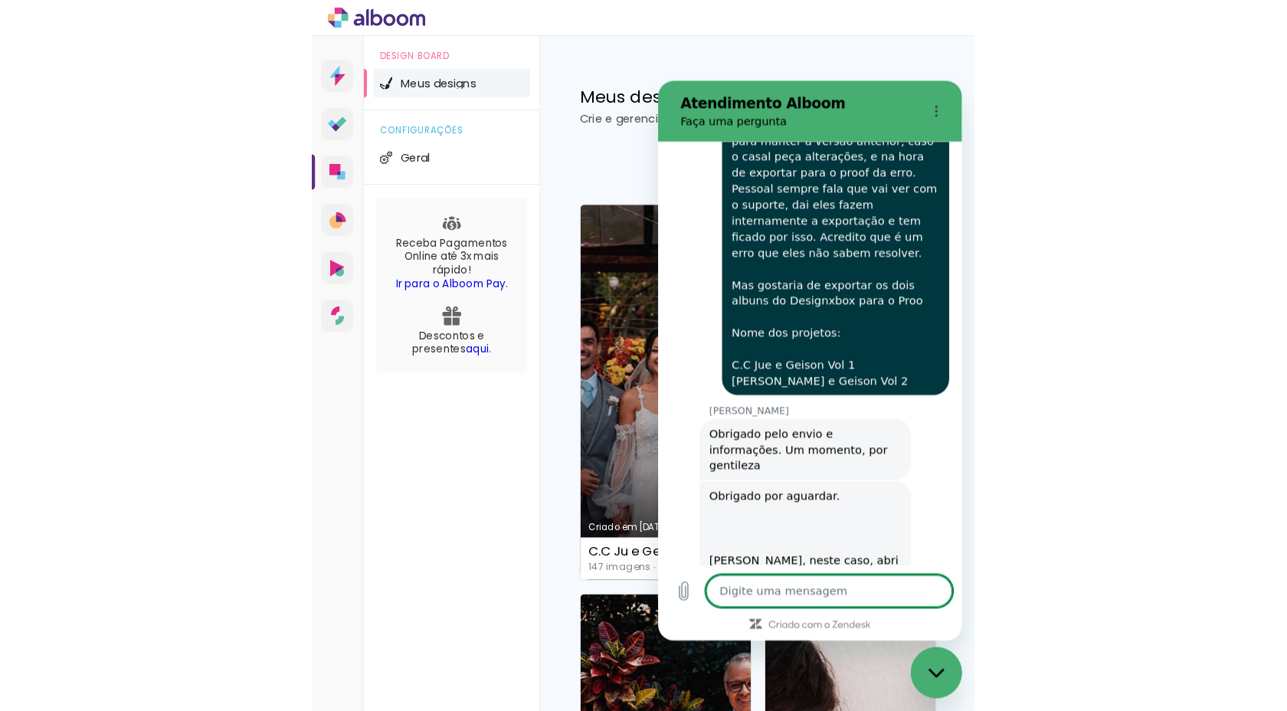
scroll to position [5098, 0]
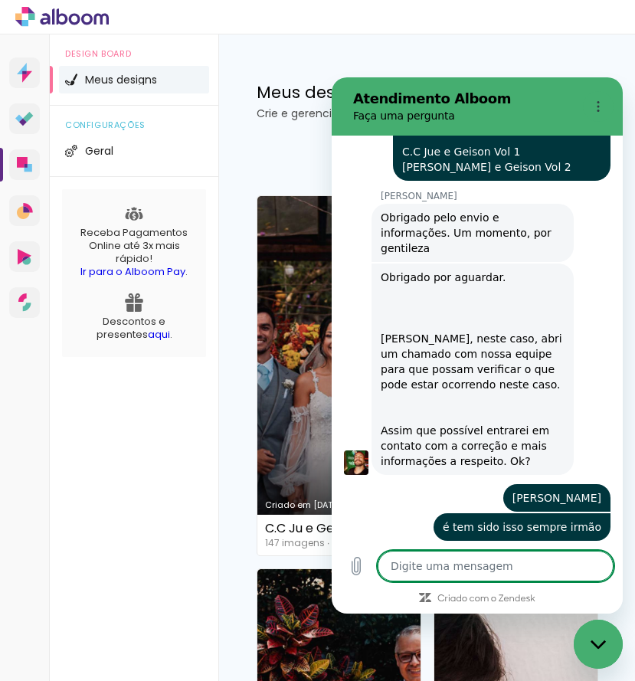
click at [480, 562] on textarea at bounding box center [496, 566] width 236 height 31
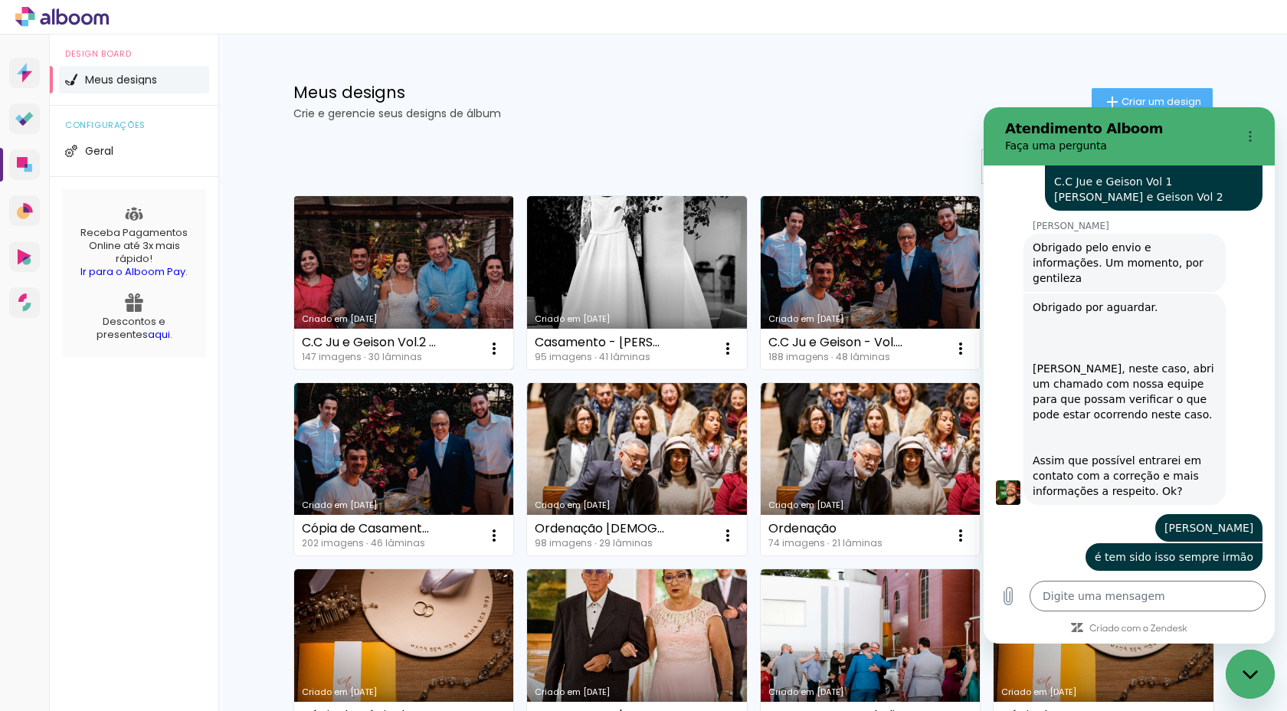
click at [417, 207] on link "Criado em [DATE]" at bounding box center [404, 282] width 220 height 173
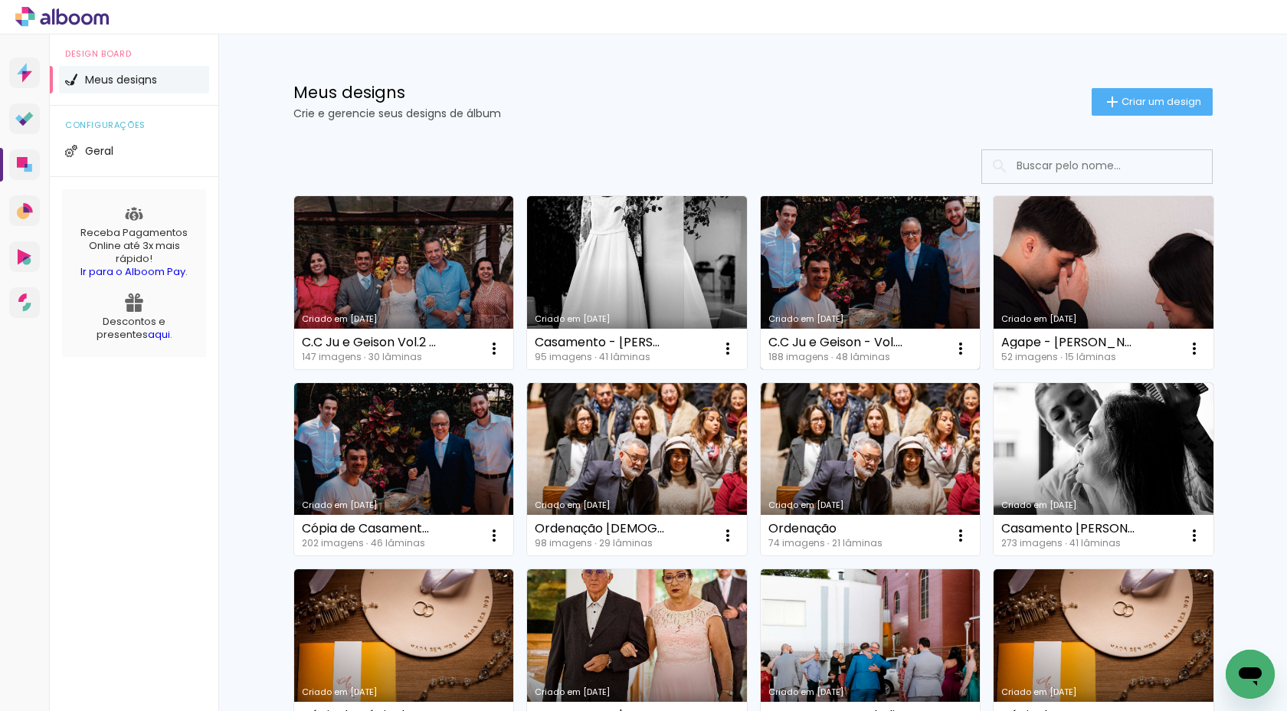
click at [843, 280] on link "Criado em [DATE]" at bounding box center [871, 282] width 220 height 173
